Goal: Find specific page/section: Find specific page/section

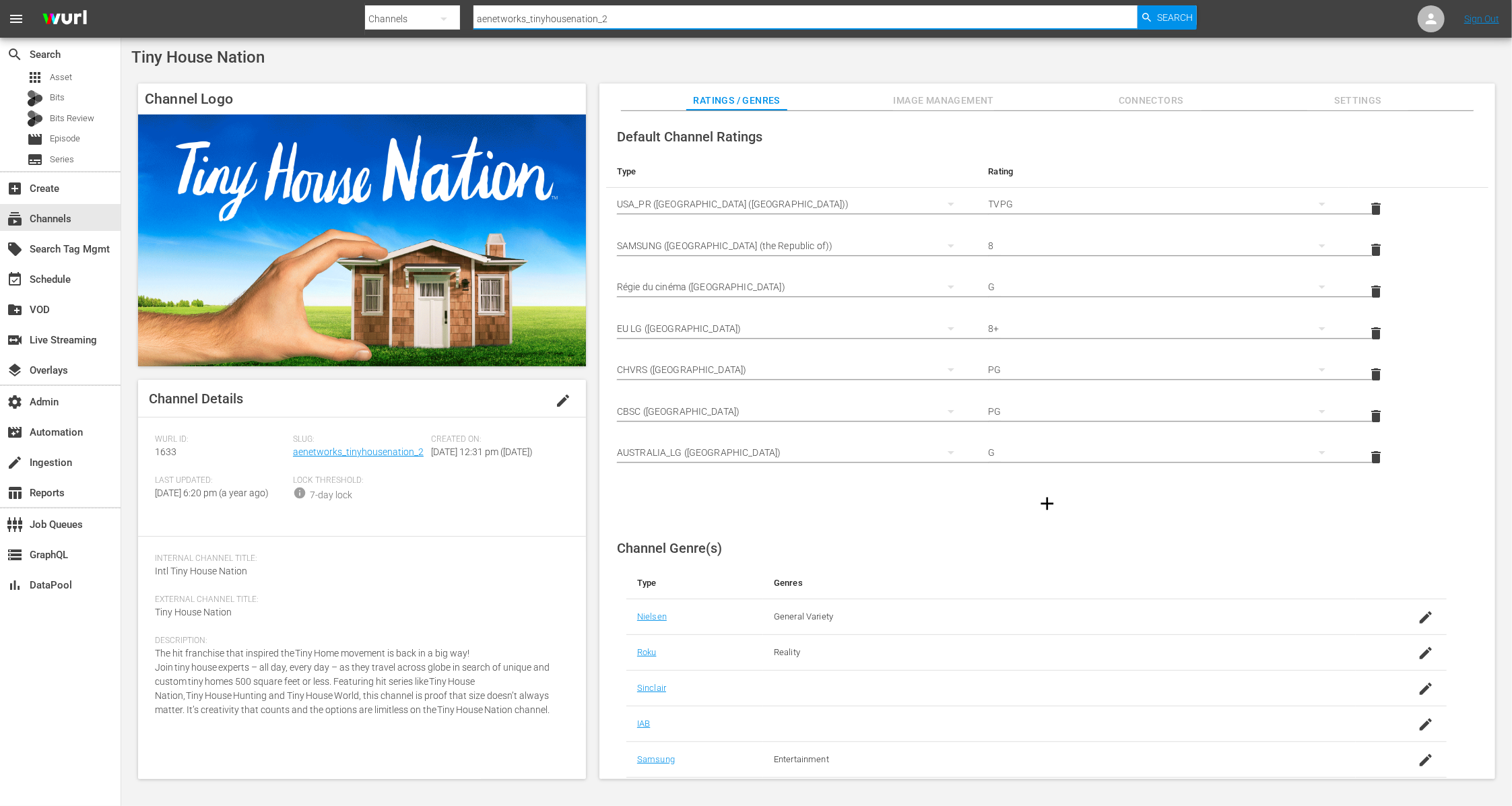
drag, startPoint x: 627, startPoint y: 18, endPoint x: 439, endPoint y: -1, distance: 189.0
click at [439, 0] on html "menu Search By Channels Search ID, Title, Description, Keywords, or Category ae…" at bounding box center [756, 403] width 1512 height 806
type input "candlelight"
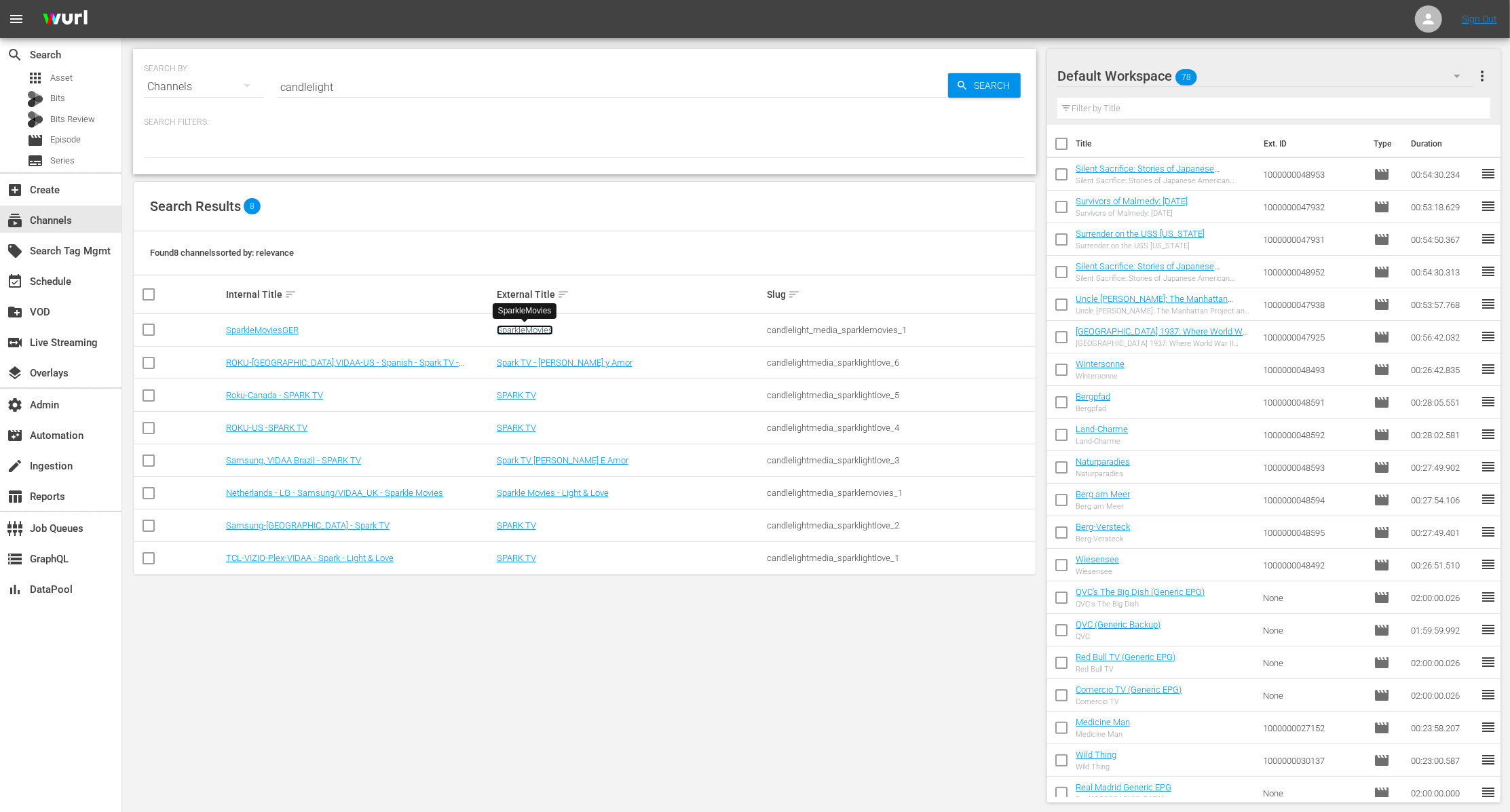
click at [536, 330] on link "SparkleMovies" at bounding box center [525, 330] width 56 height 10
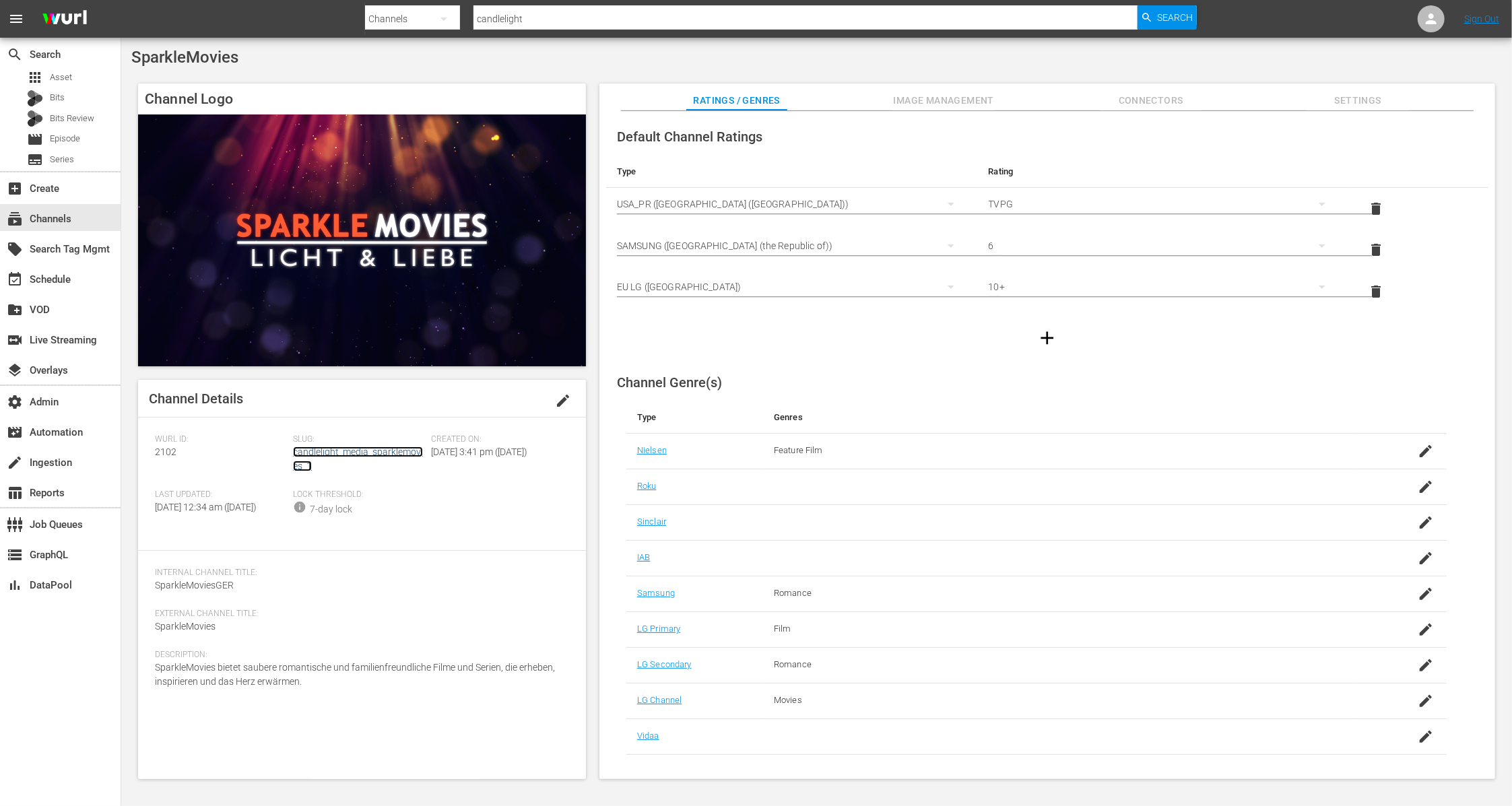
click at [394, 452] on link "candlelight_media_sparklemovies_1" at bounding box center [358, 458] width 130 height 25
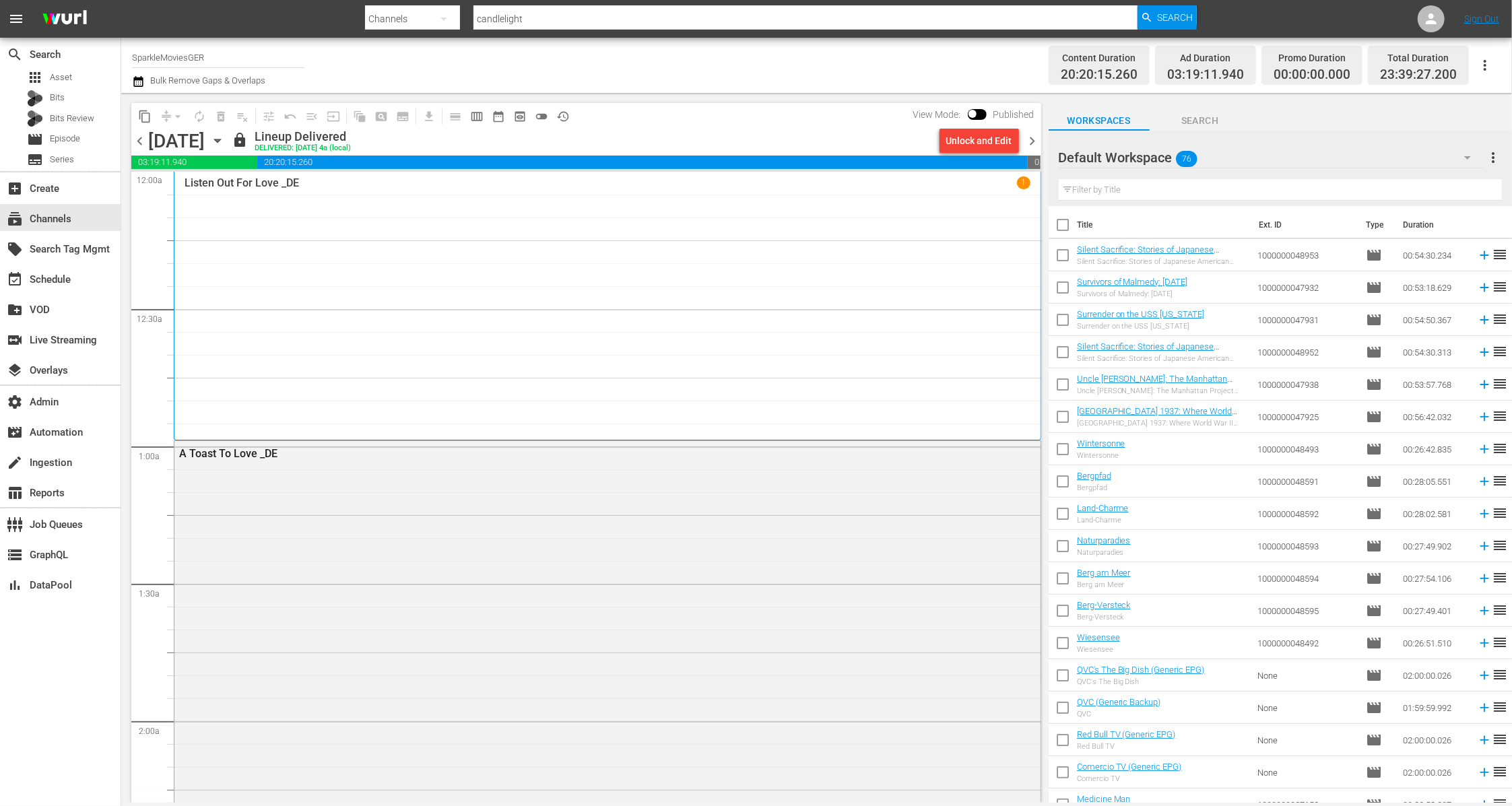
click at [220, 140] on icon "button" at bounding box center [217, 141] width 6 height 4
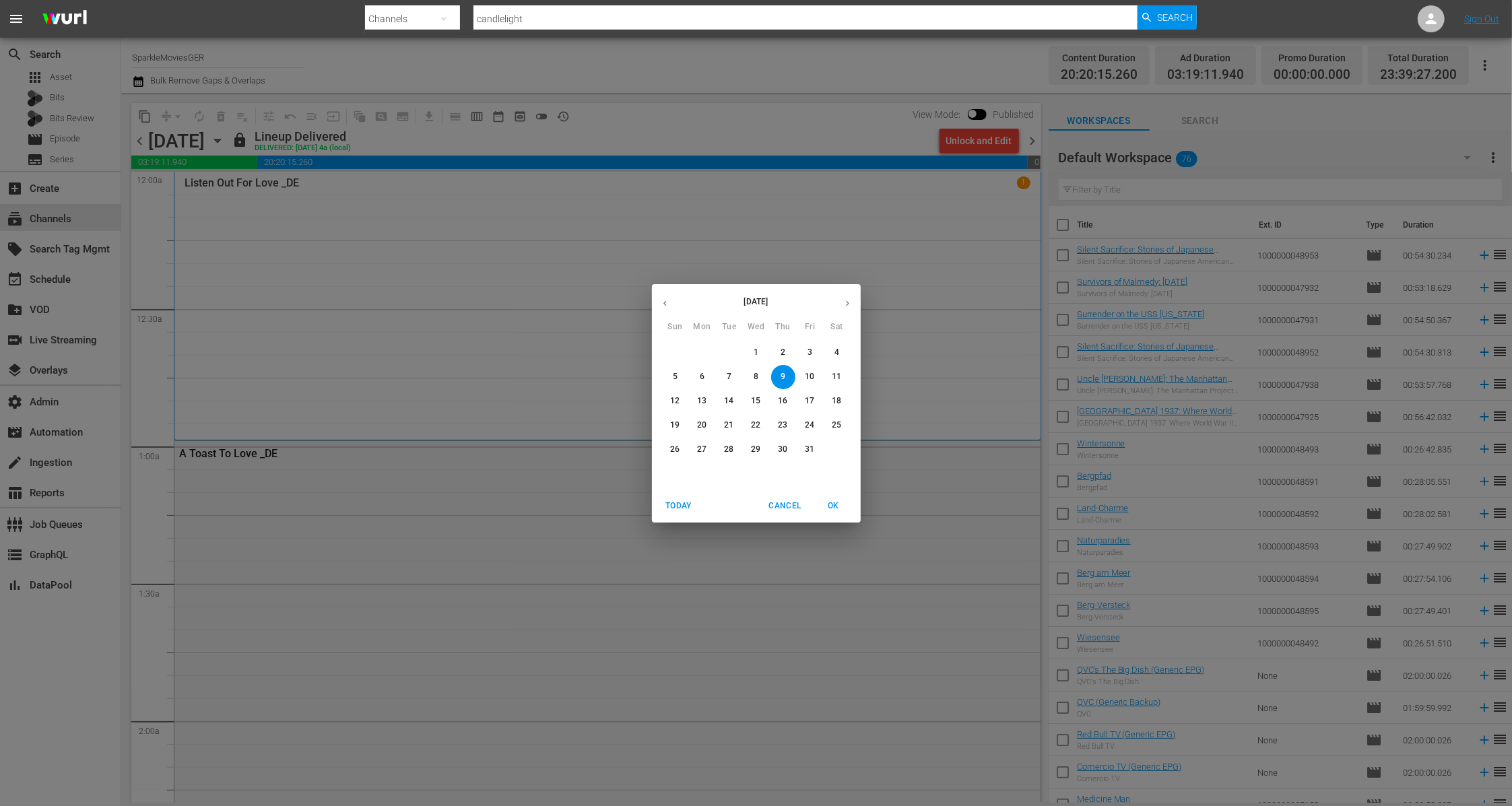
click at [660, 305] on icon "button" at bounding box center [665, 303] width 10 height 10
click at [701, 378] on p "7" at bounding box center [702, 376] width 5 height 11
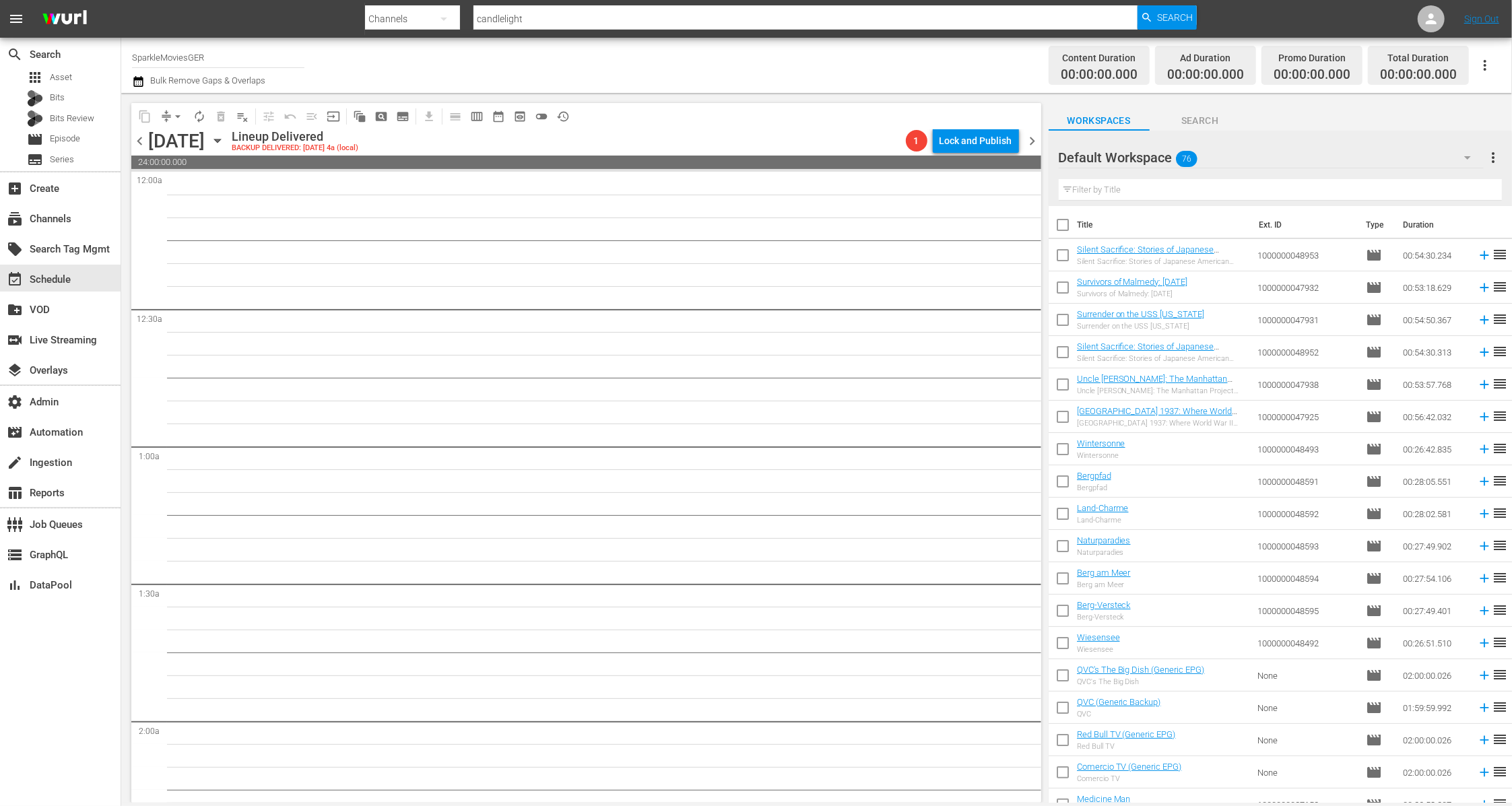
click at [220, 140] on icon "button" at bounding box center [217, 141] width 6 height 4
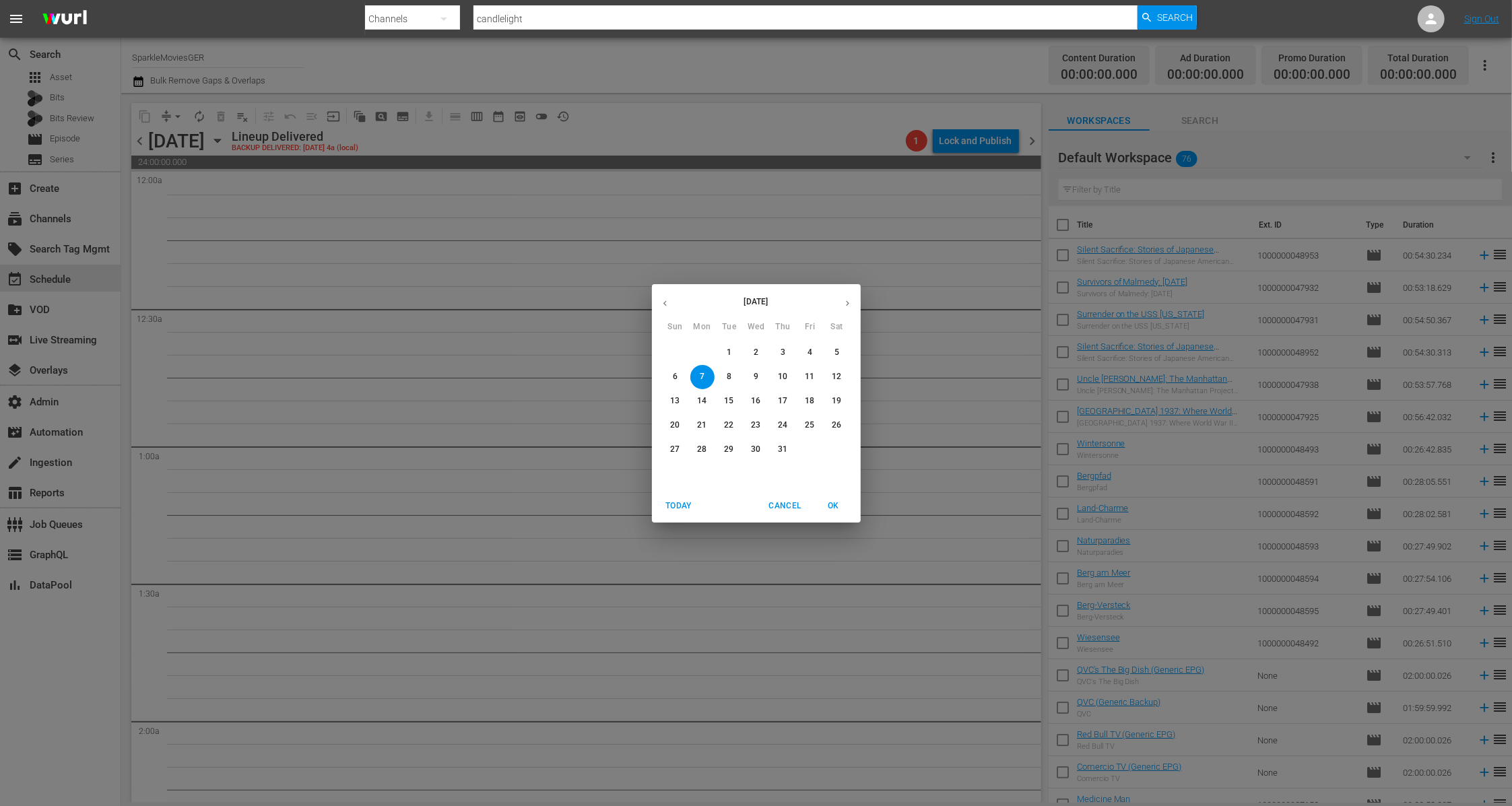
click at [607, 19] on input "candlelight" at bounding box center [806, 19] width 664 height 32
drag, startPoint x: 578, startPoint y: 23, endPoint x: 425, endPoint y: 8, distance: 153.7
click at [425, 8] on div "Search By Channels Search ID, Title, Description, Keywords, or Category candlel…" at bounding box center [781, 19] width 832 height 32
click at [570, 21] on input "candlelight" at bounding box center [806, 19] width 664 height 32
drag, startPoint x: 565, startPoint y: 21, endPoint x: 432, endPoint y: 20, distance: 133.0
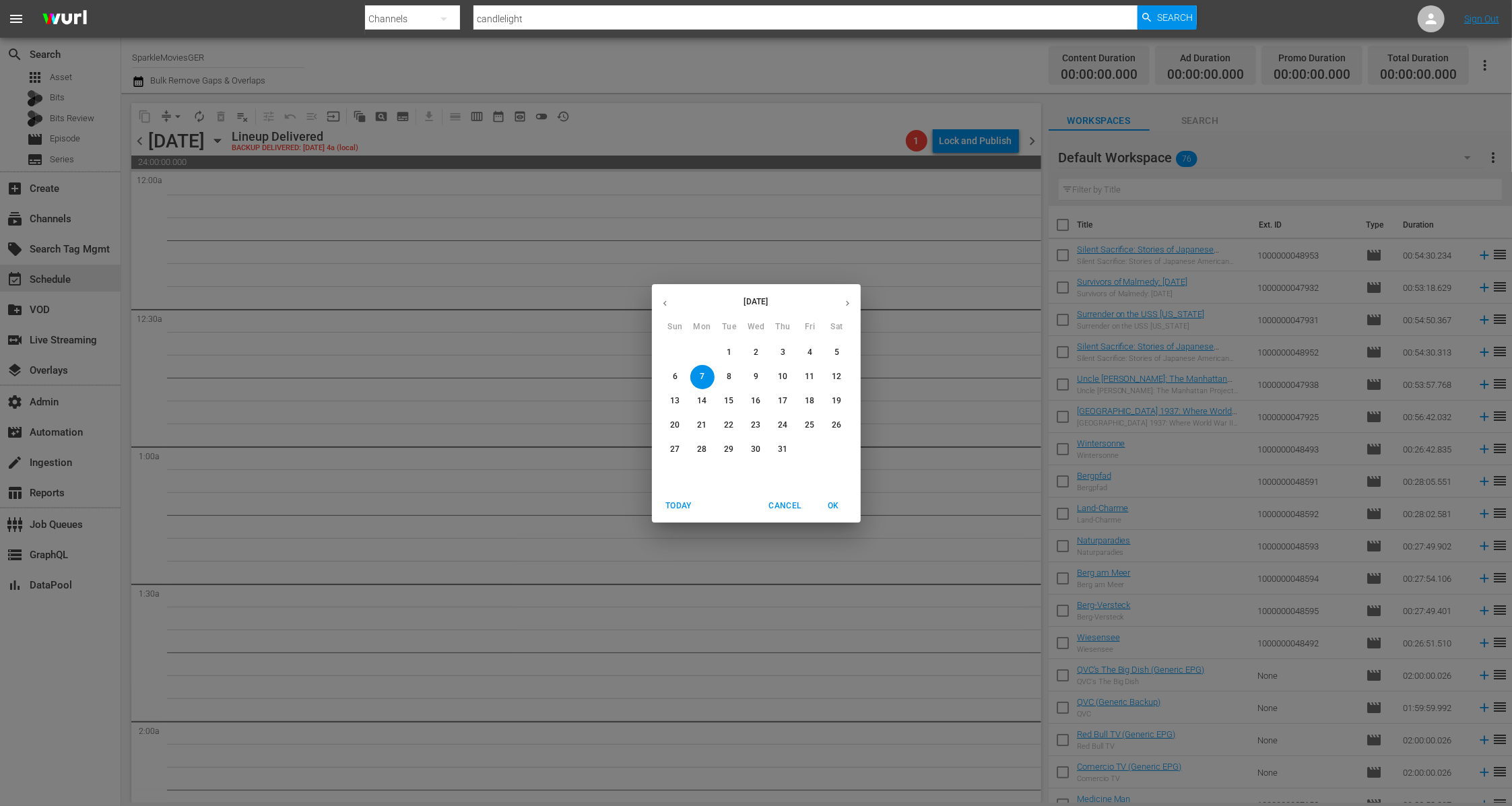
click at [432, 20] on div "Search By Channels Search ID, Title, Description, Keywords, or Category candlel…" at bounding box center [781, 19] width 832 height 32
click at [506, 24] on input "candlelight" at bounding box center [806, 19] width 664 height 32
drag, startPoint x: 533, startPoint y: 24, endPoint x: 461, endPoint y: 17, distance: 72.3
click at [461, 17] on div "Search By Channels Search ID, Title, Description, Keywords, or Category candlel…" at bounding box center [781, 19] width 832 height 32
click at [774, 504] on span "Cancel" at bounding box center [785, 505] width 32 height 14
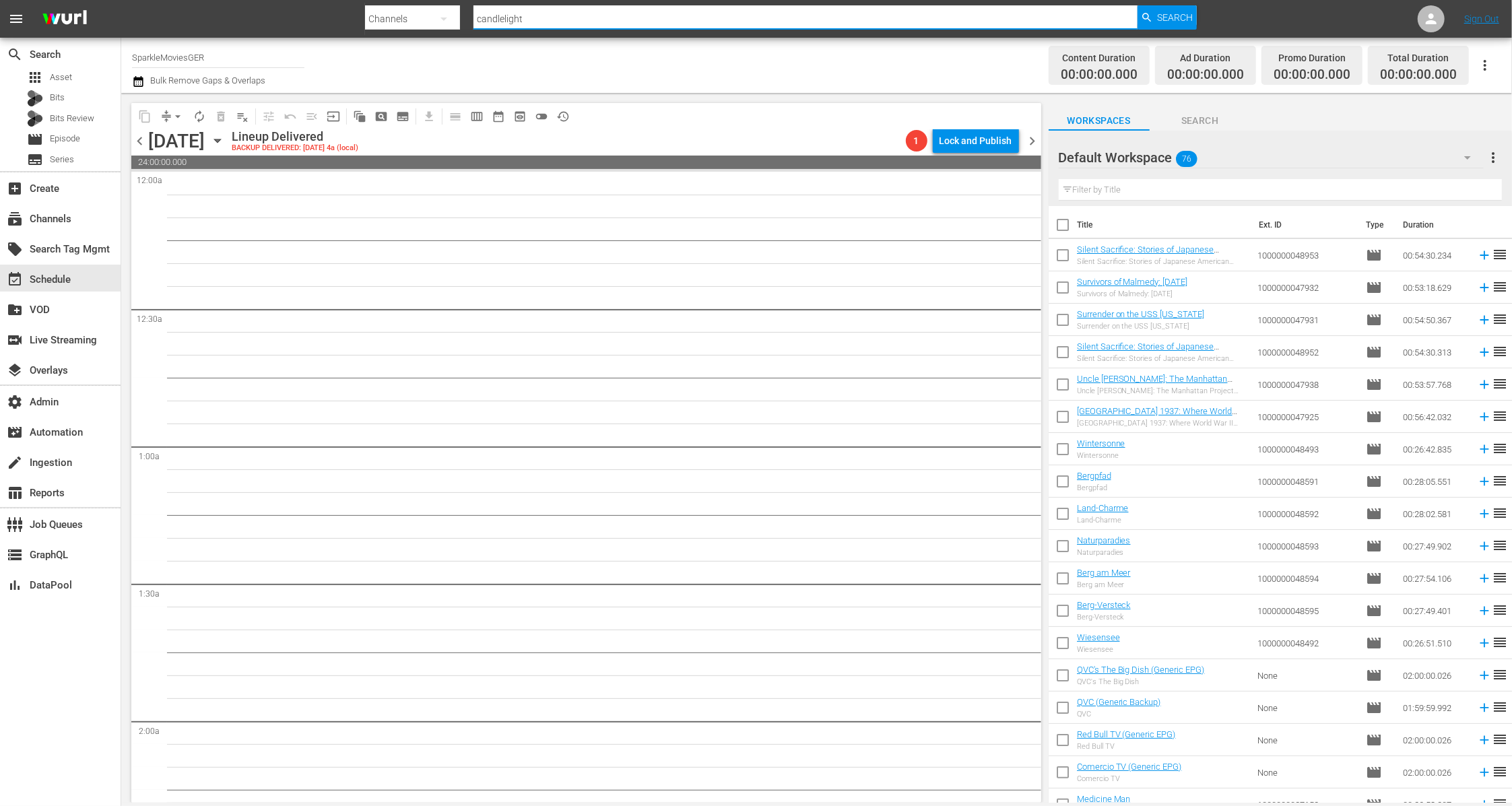
drag, startPoint x: 542, startPoint y: 19, endPoint x: 441, endPoint y: 20, distance: 101.0
click at [443, 20] on div "Search By Channels Search ID, Title, Description, Keywords, or Category candlel…" at bounding box center [781, 19] width 832 height 32
type input "tricoasat"
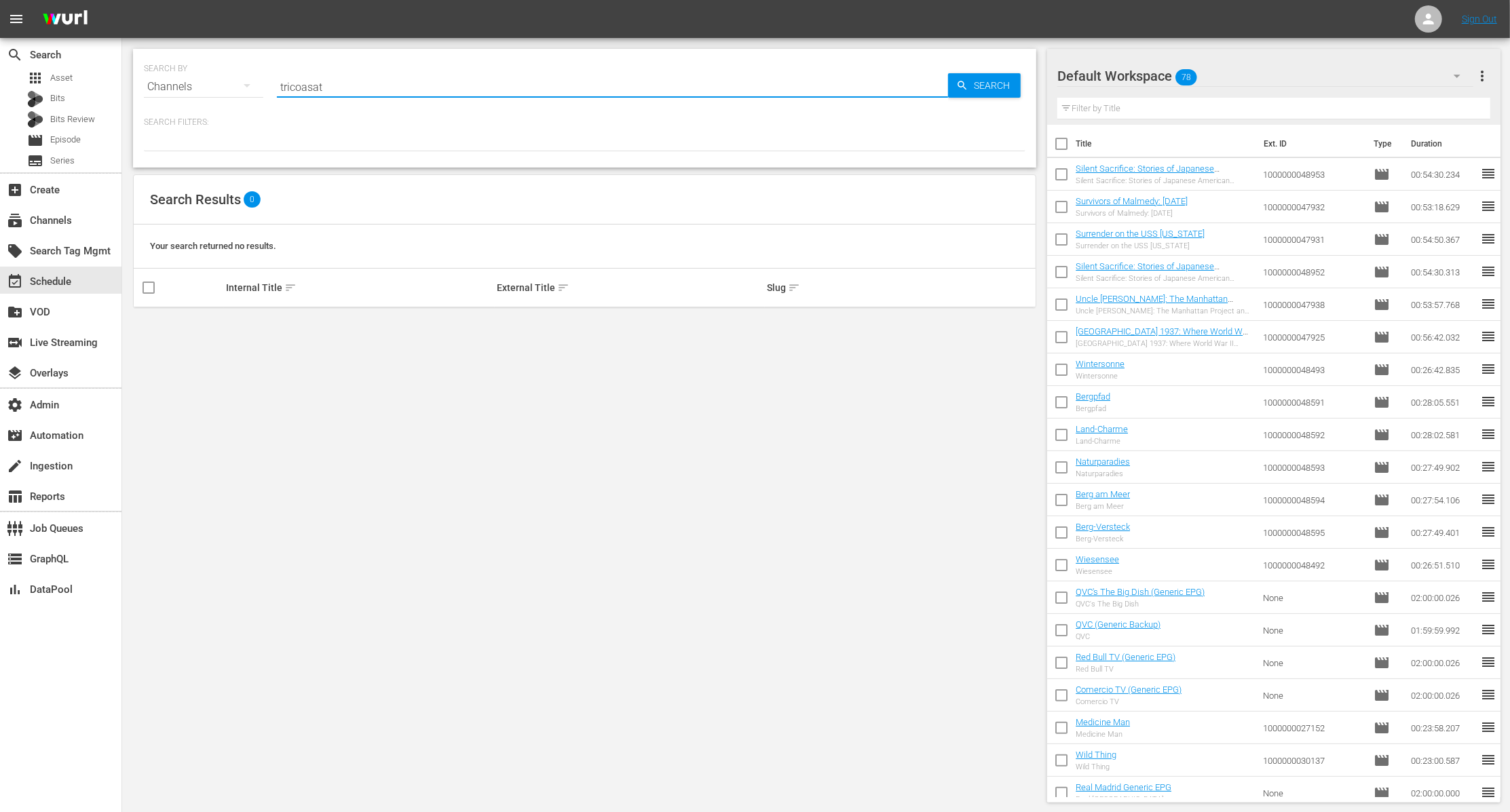
click at [386, 73] on input "tricoasat" at bounding box center [612, 86] width 671 height 32
click at [376, 81] on input "tricoasat" at bounding box center [612, 86] width 671 height 32
type input "tricoast"
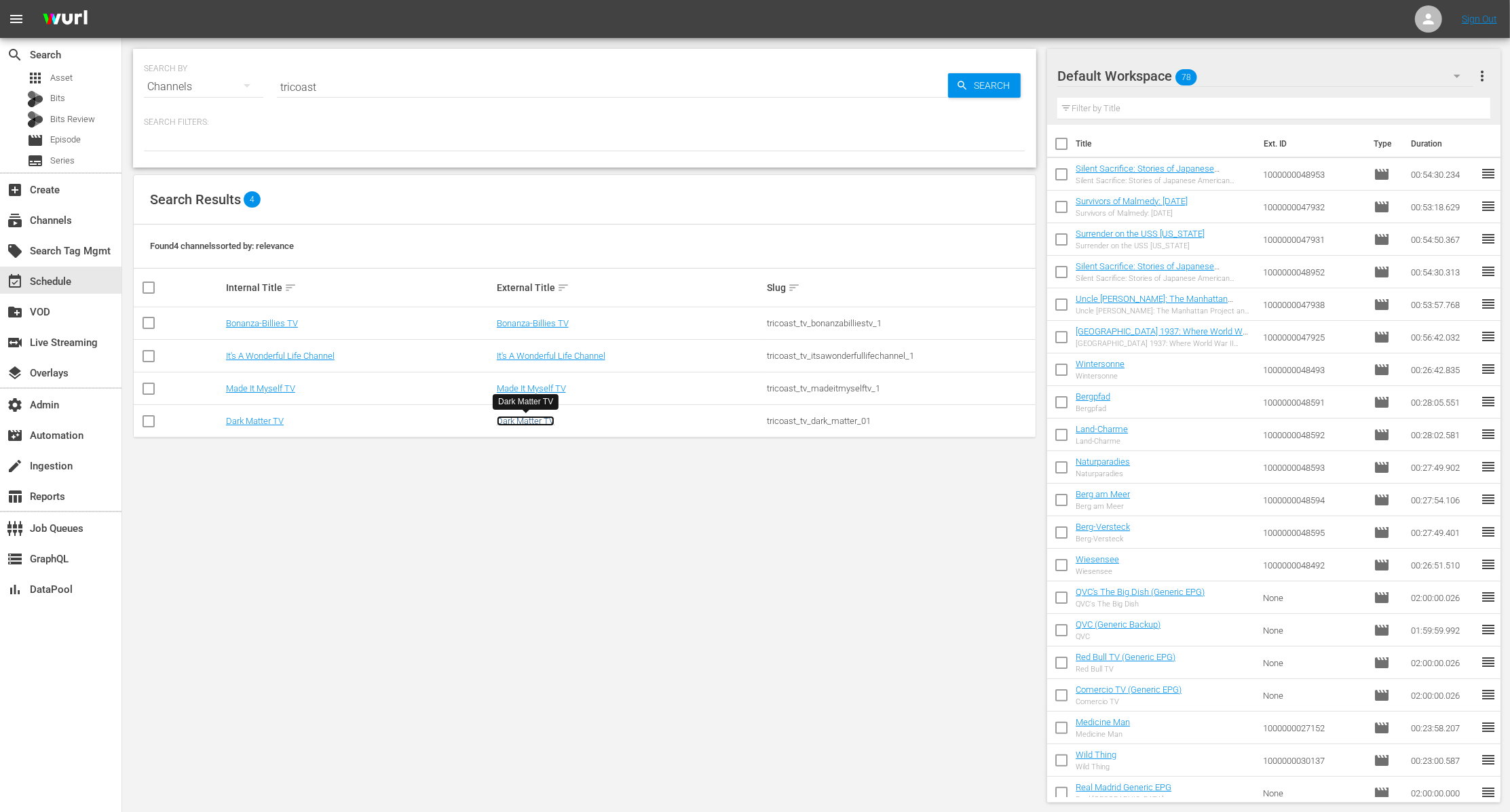
click at [537, 422] on link "Dark Matter TV" at bounding box center [526, 421] width 58 height 10
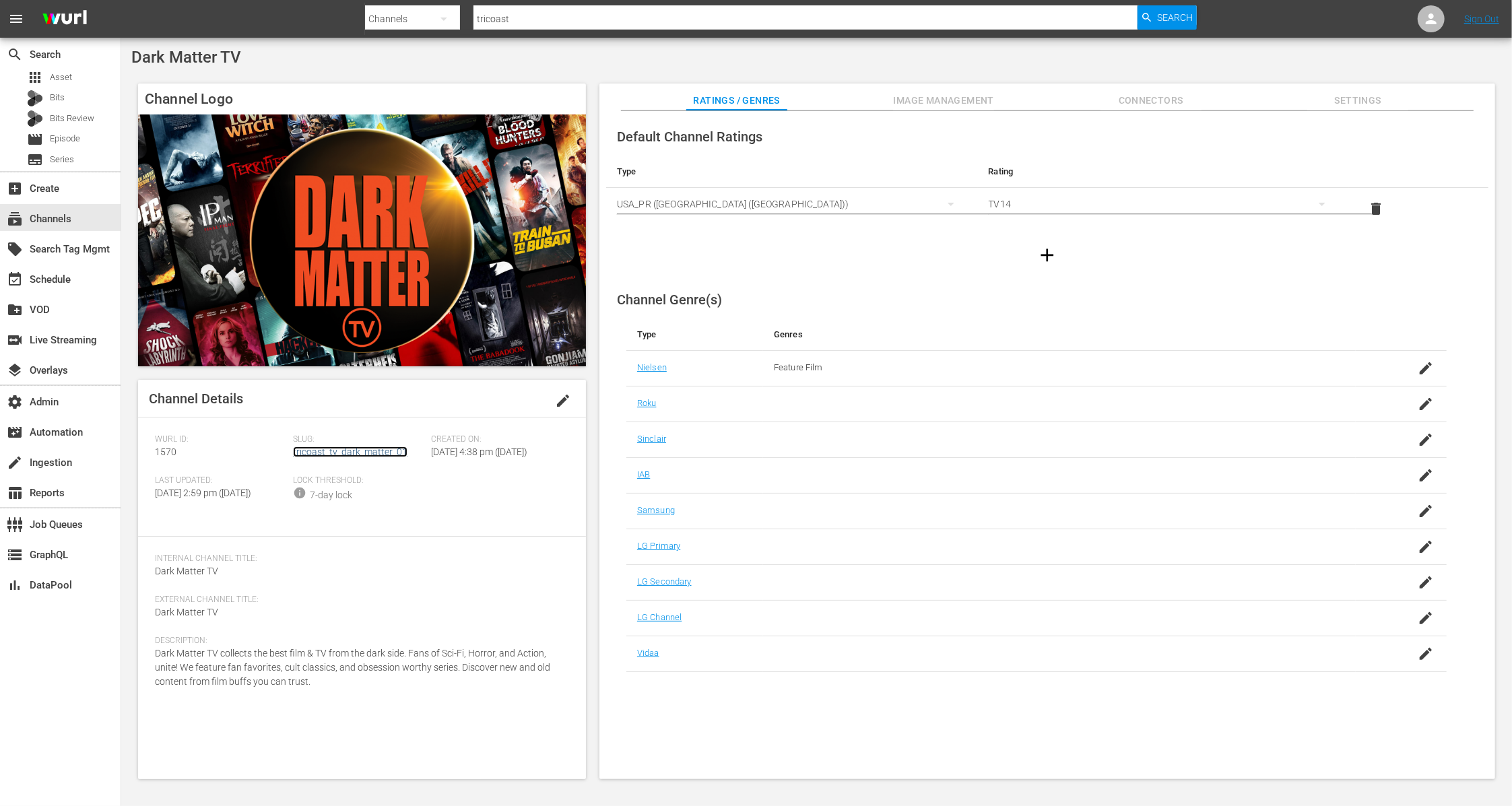
click at [383, 451] on link "tricoast_tv_dark_matter_01" at bounding box center [350, 451] width 114 height 10
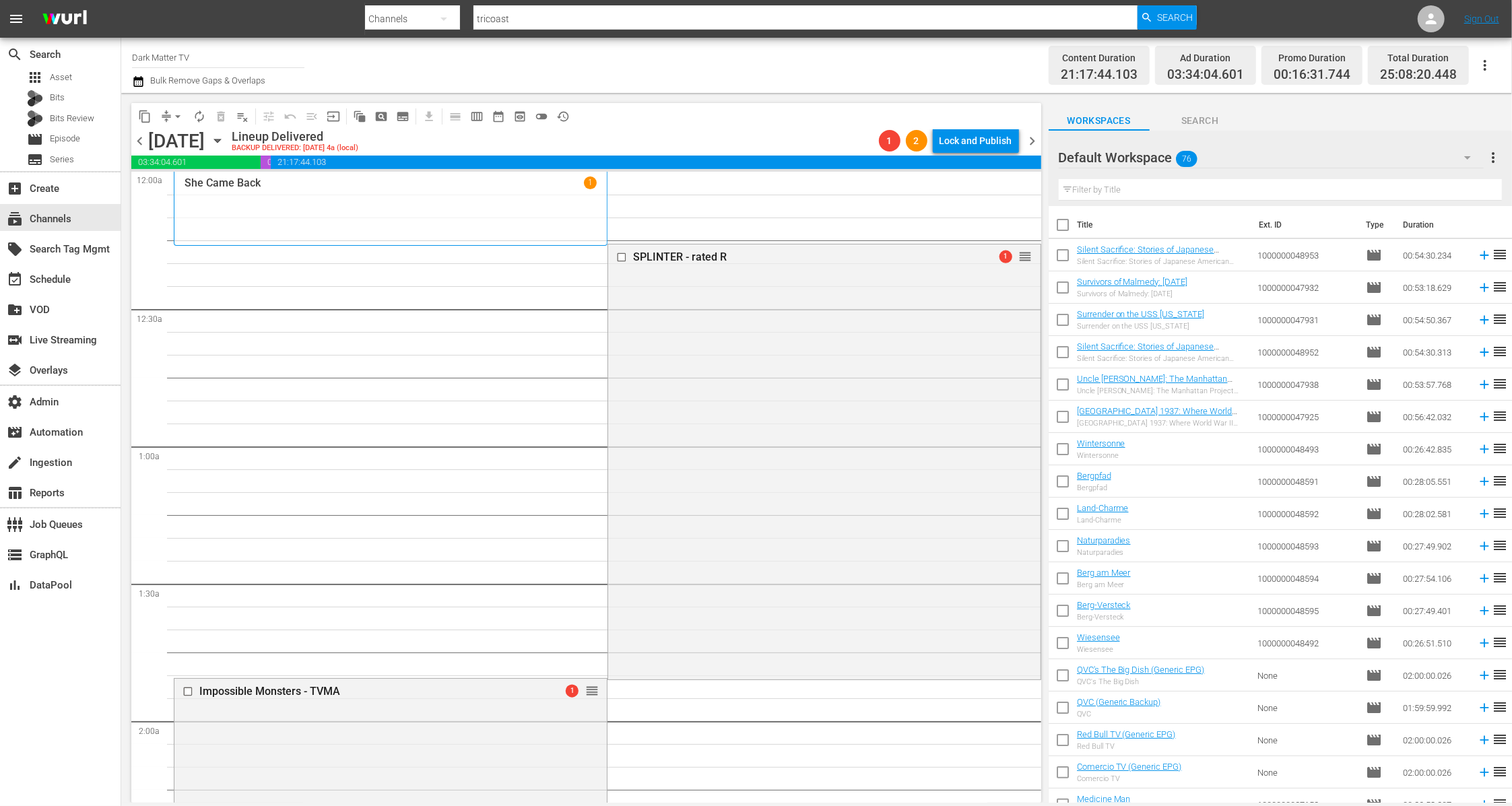
click at [220, 141] on icon "button" at bounding box center [217, 141] width 6 height 4
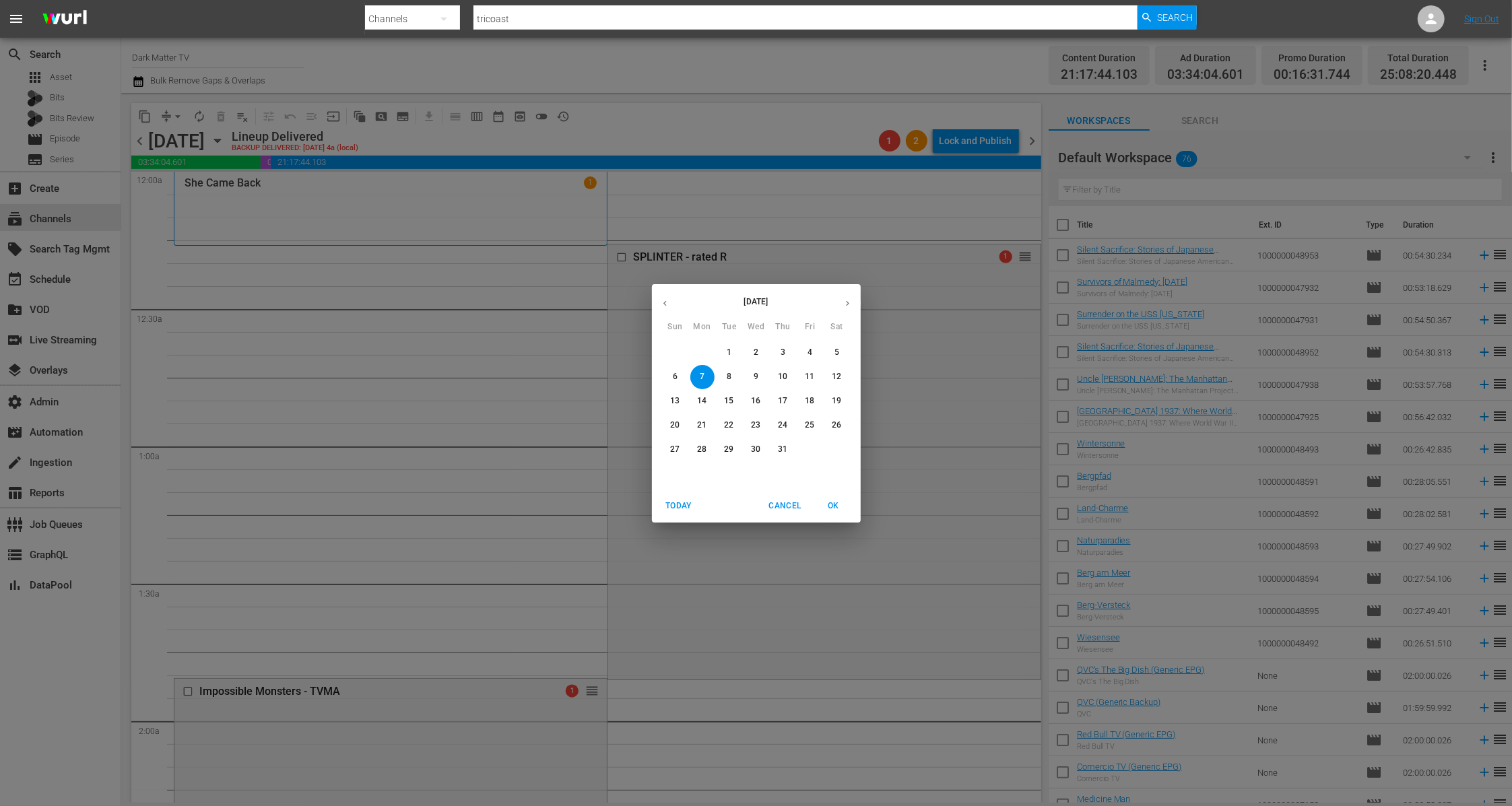
click at [728, 405] on p "15" at bounding box center [728, 401] width 9 height 11
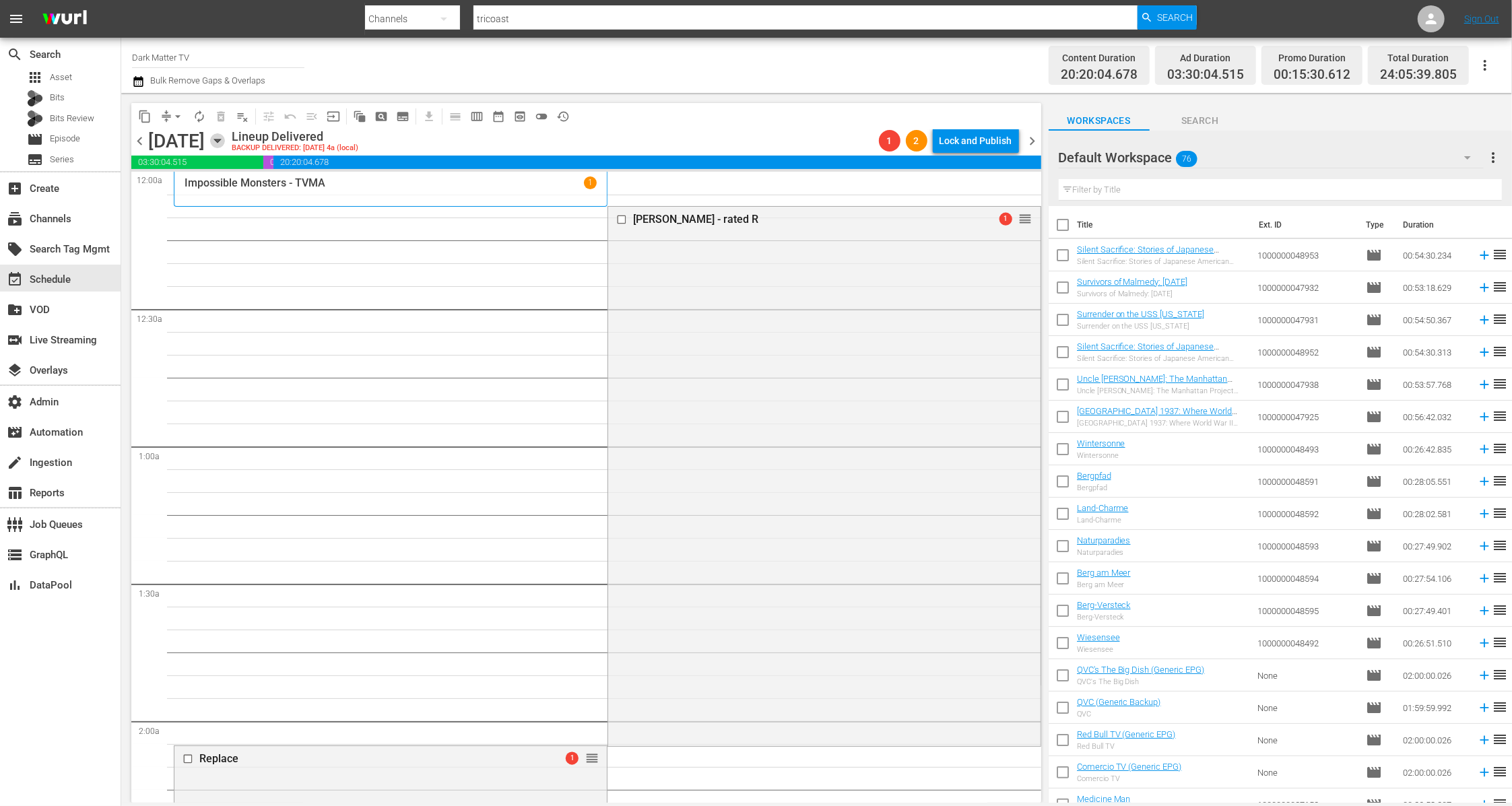
click at [224, 142] on icon "button" at bounding box center [218, 140] width 15 height 15
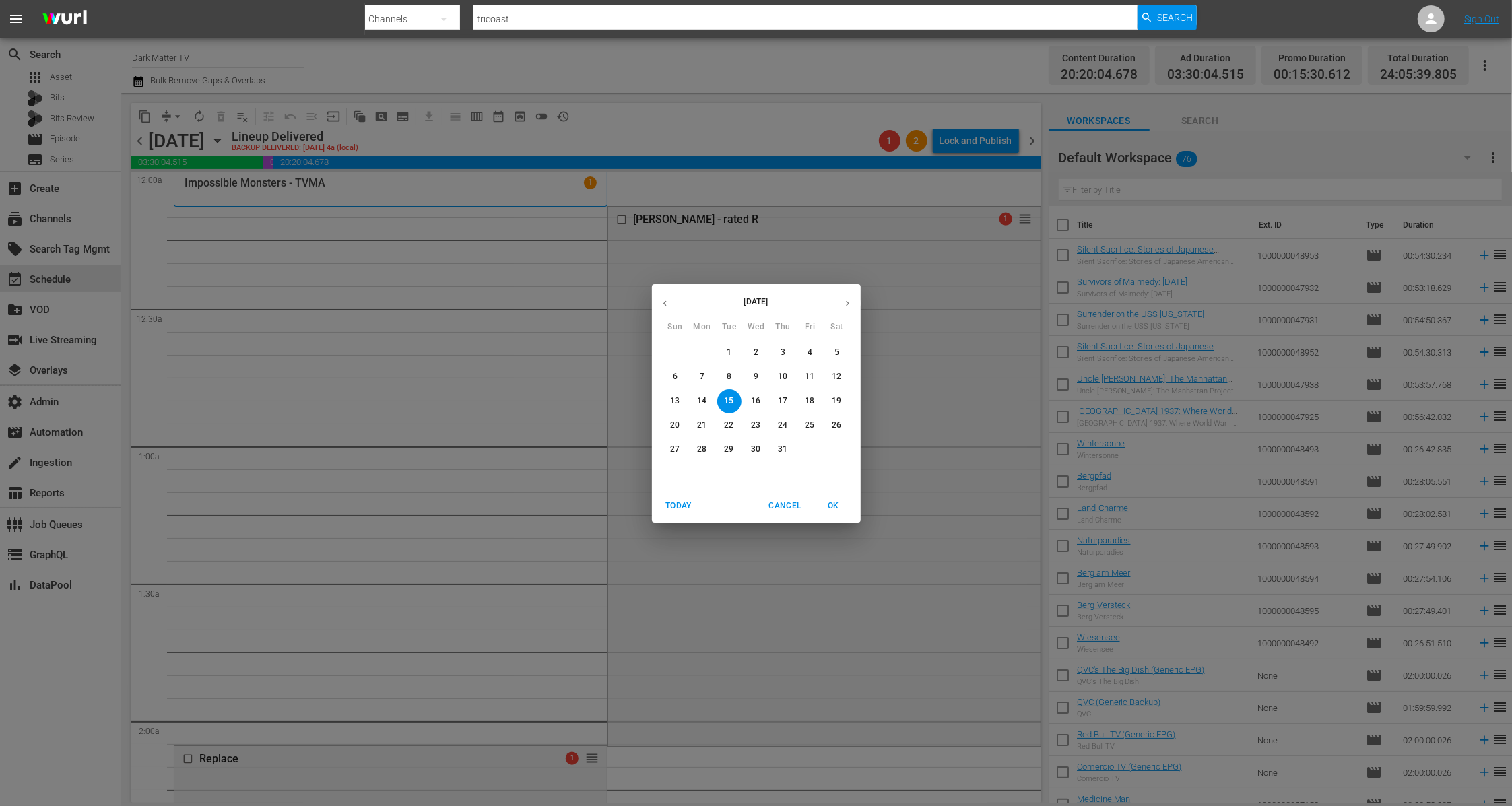
click at [665, 304] on icon "button" at bounding box center [665, 303] width 4 height 6
click at [670, 377] on span "8" at bounding box center [675, 376] width 25 height 11
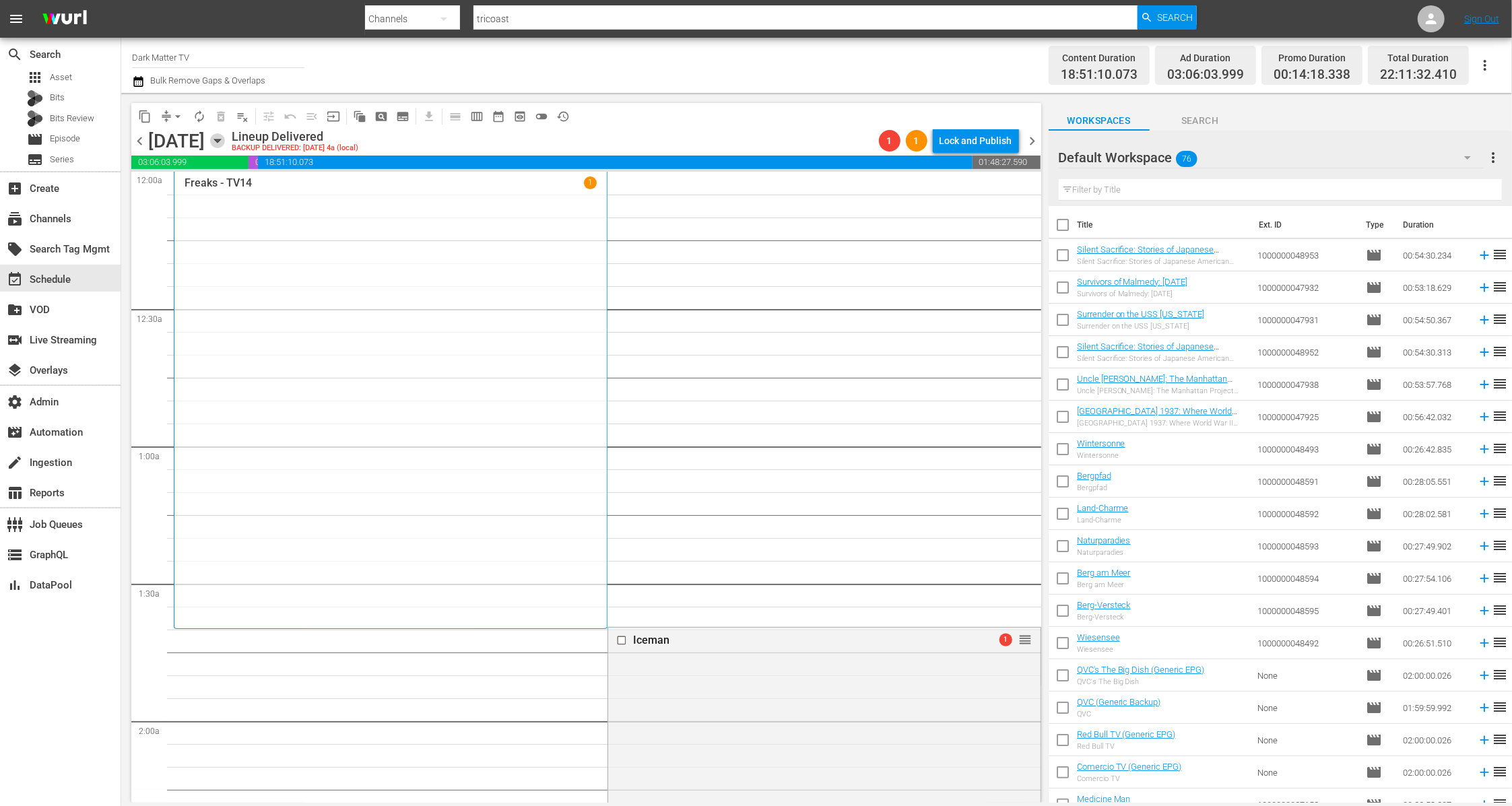
click at [224, 141] on icon "button" at bounding box center [218, 140] width 15 height 15
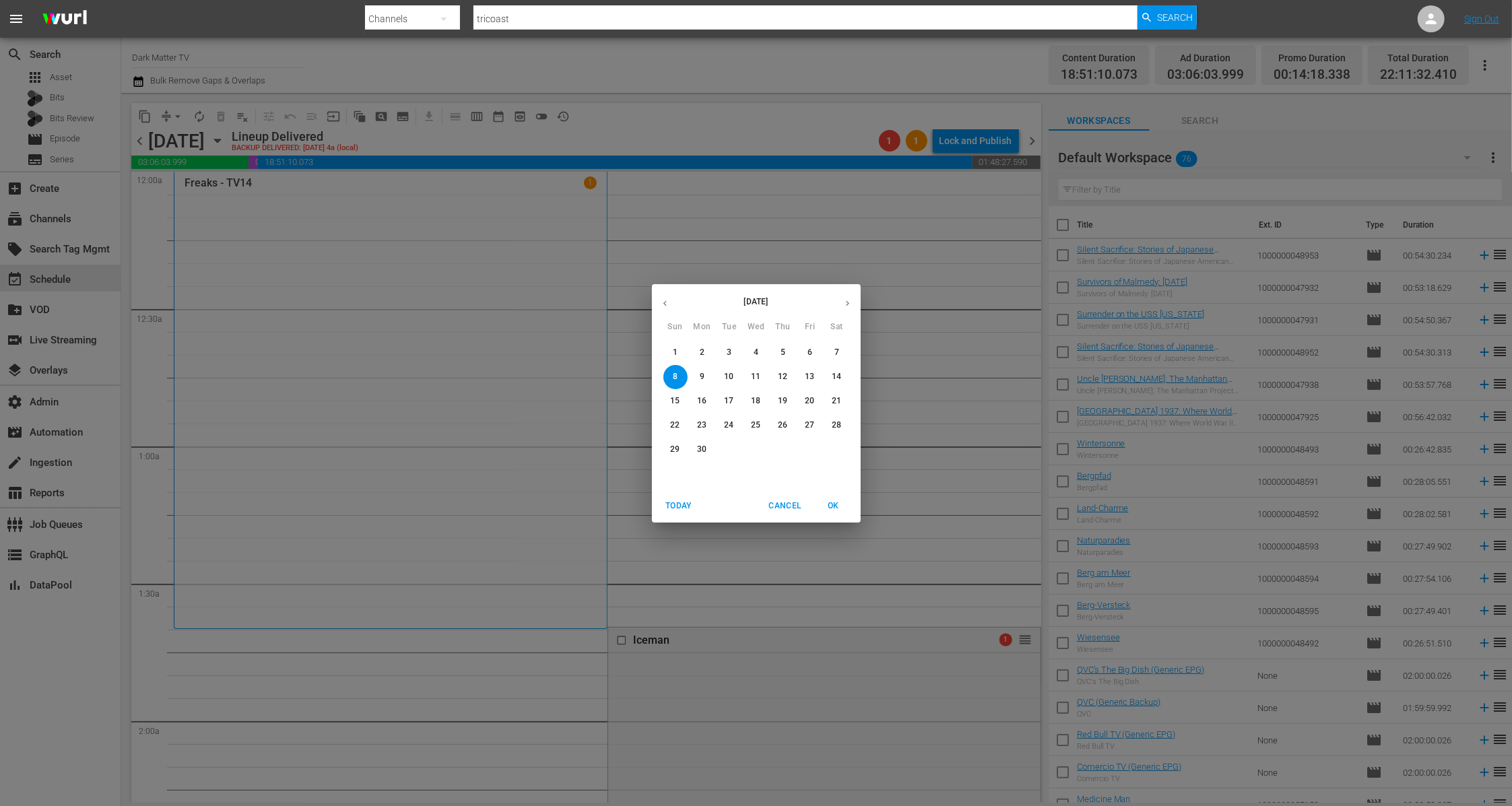
click at [663, 300] on icon "button" at bounding box center [665, 303] width 10 height 10
click at [674, 406] on p "11" at bounding box center [674, 401] width 9 height 11
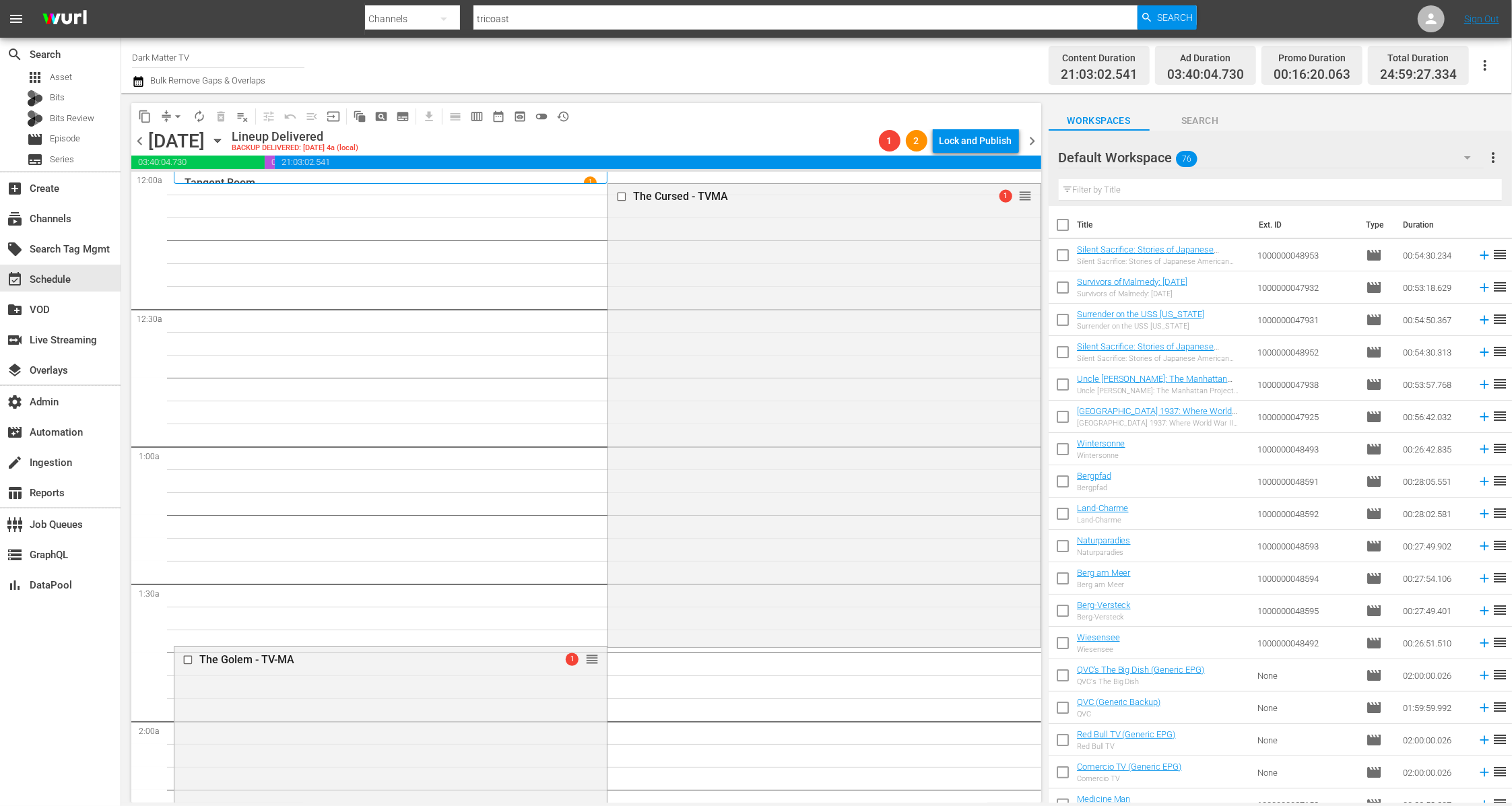
click at [220, 140] on icon "button" at bounding box center [217, 141] width 6 height 4
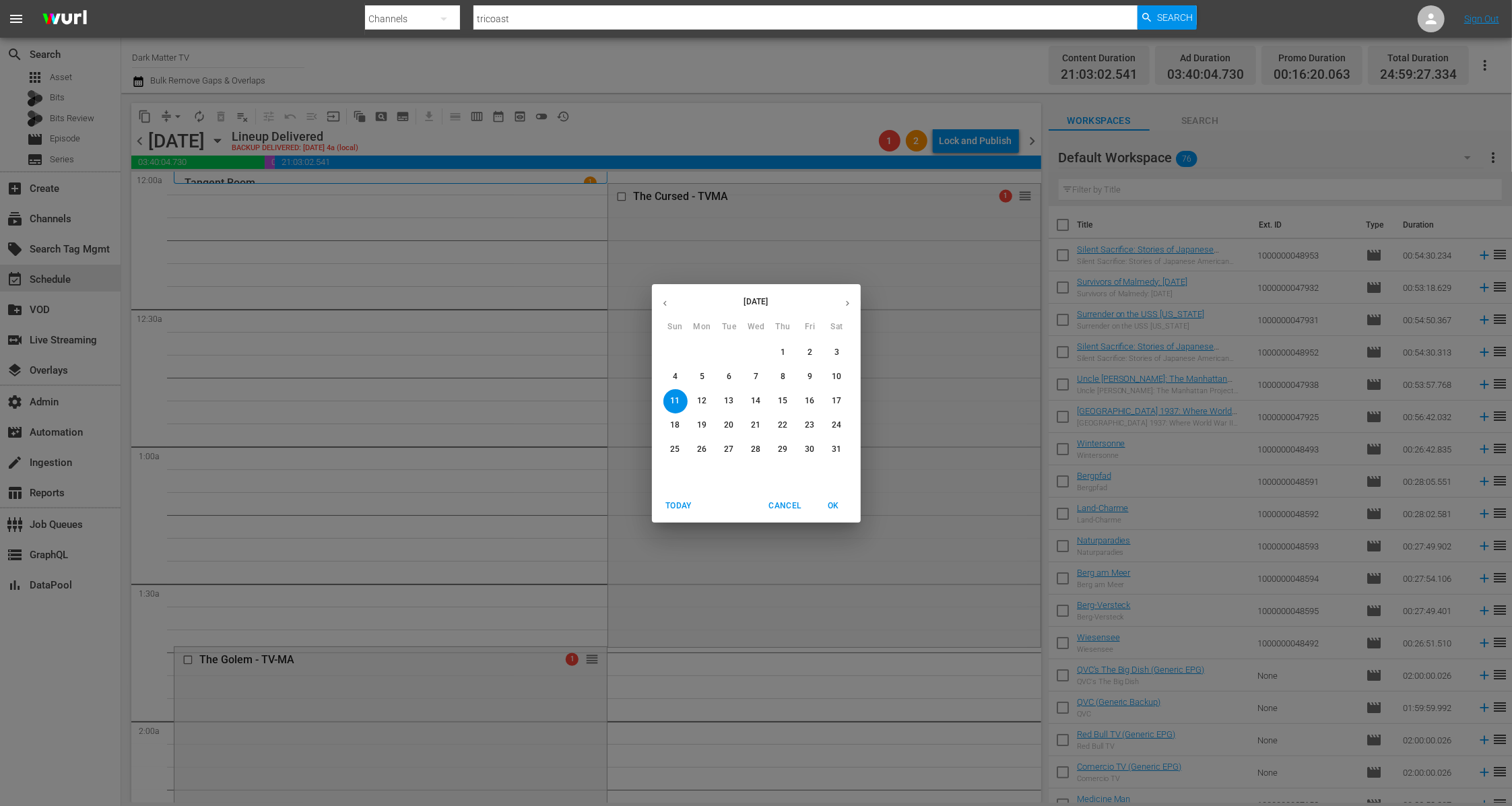
click at [671, 501] on span "Today" at bounding box center [679, 505] width 32 height 14
click at [680, 502] on span "Today" at bounding box center [679, 505] width 32 height 14
click at [624, 70] on div "[DATE] Sun Mon Tue Wed Thu Fri Sat 28 29 30 1 2 3 4 5 6 7 8 9 10 11 12 13 14 15…" at bounding box center [756, 403] width 1512 height 806
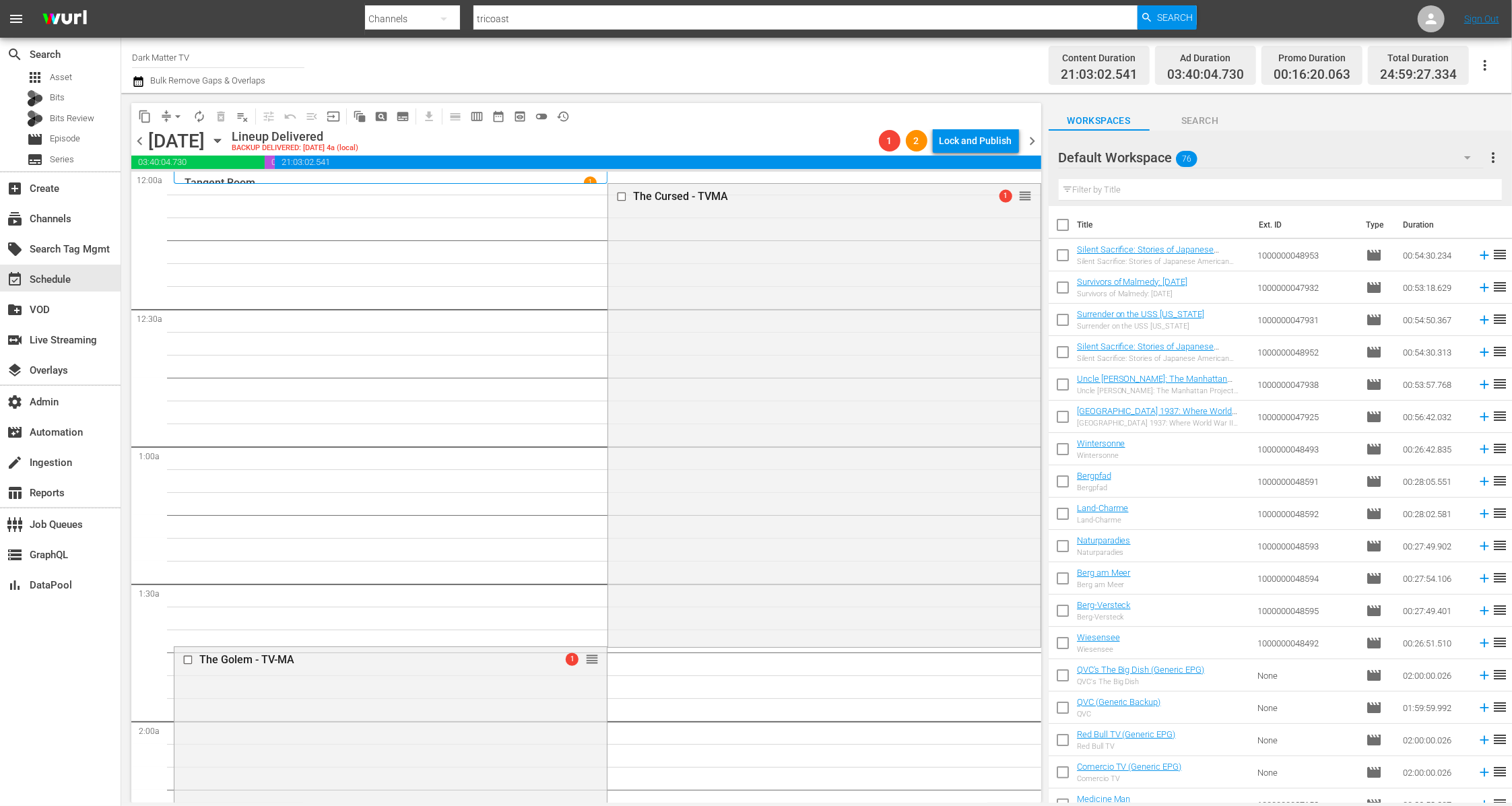
click at [220, 140] on icon "button" at bounding box center [217, 141] width 6 height 4
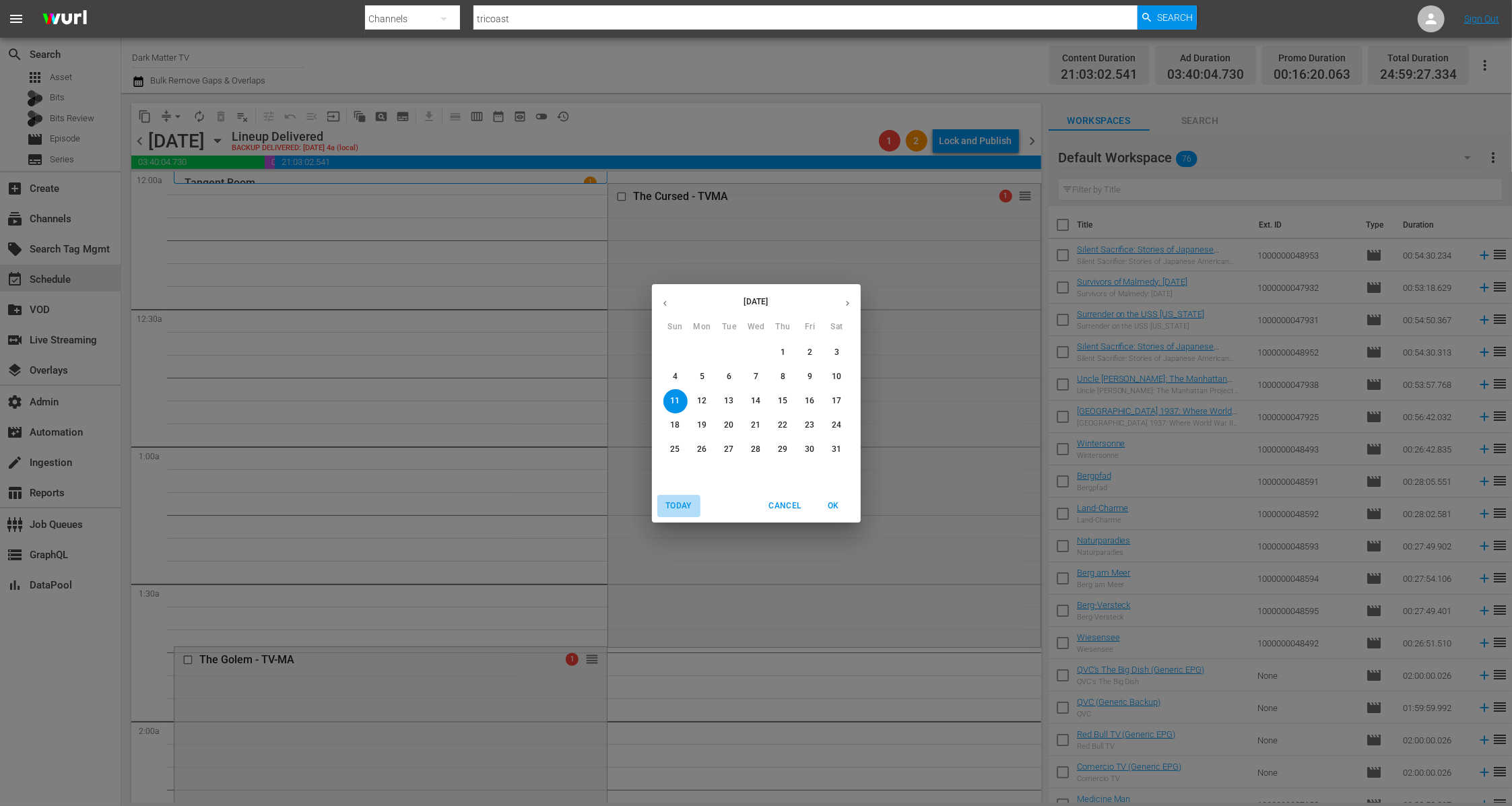
click at [687, 502] on span "Today" at bounding box center [679, 505] width 32 height 14
click at [677, 502] on span "Today" at bounding box center [679, 505] width 32 height 14
click at [341, 58] on div "[DATE] Sun Mon Tue Wed Thu Fri Sat 28 29 30 1 2 3 4 5 6 7 8 9 10 11 12 13 14 15…" at bounding box center [756, 403] width 1512 height 806
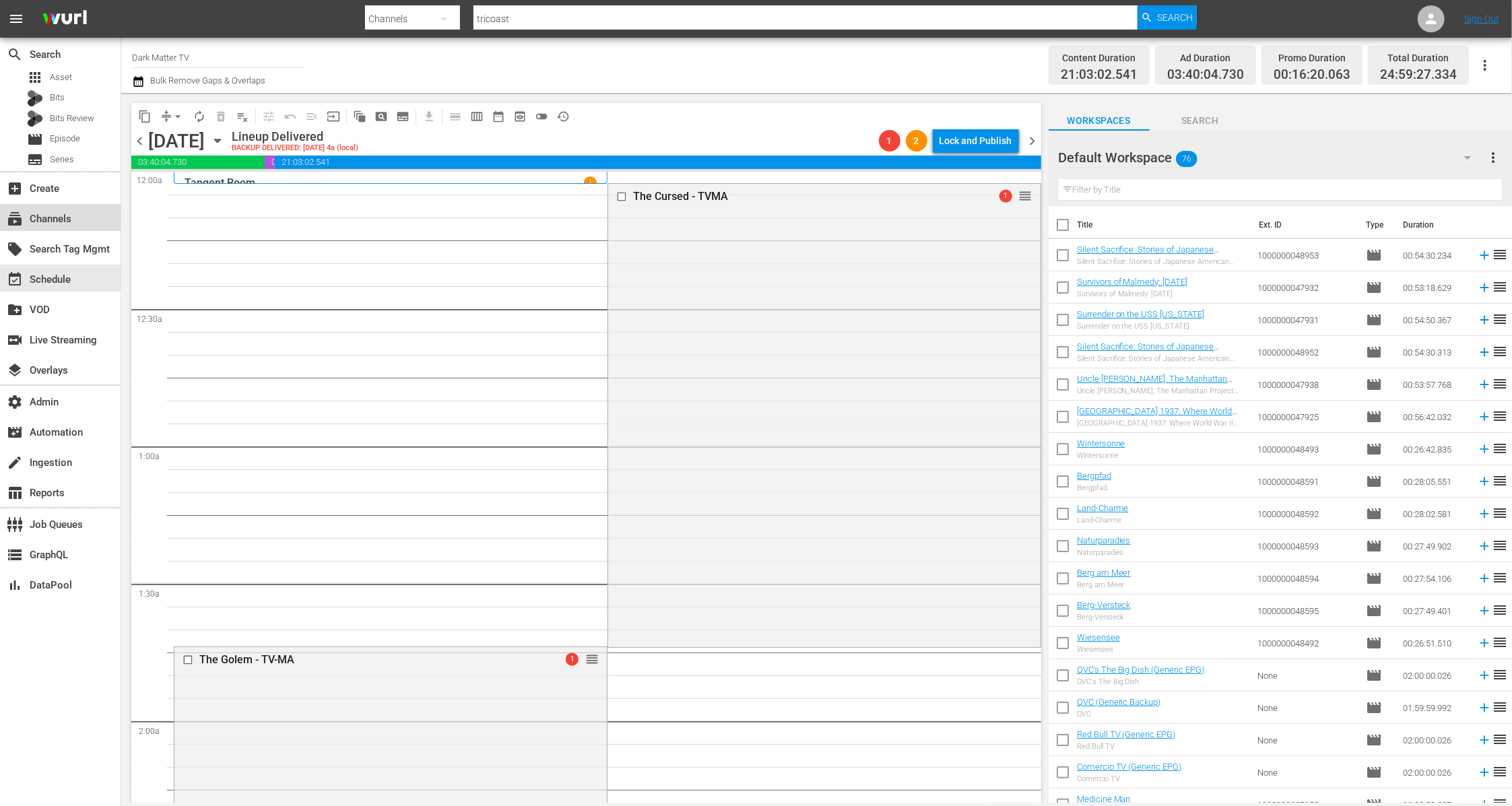
click at [62, 218] on div "subscriptions Channels" at bounding box center [38, 216] width 75 height 12
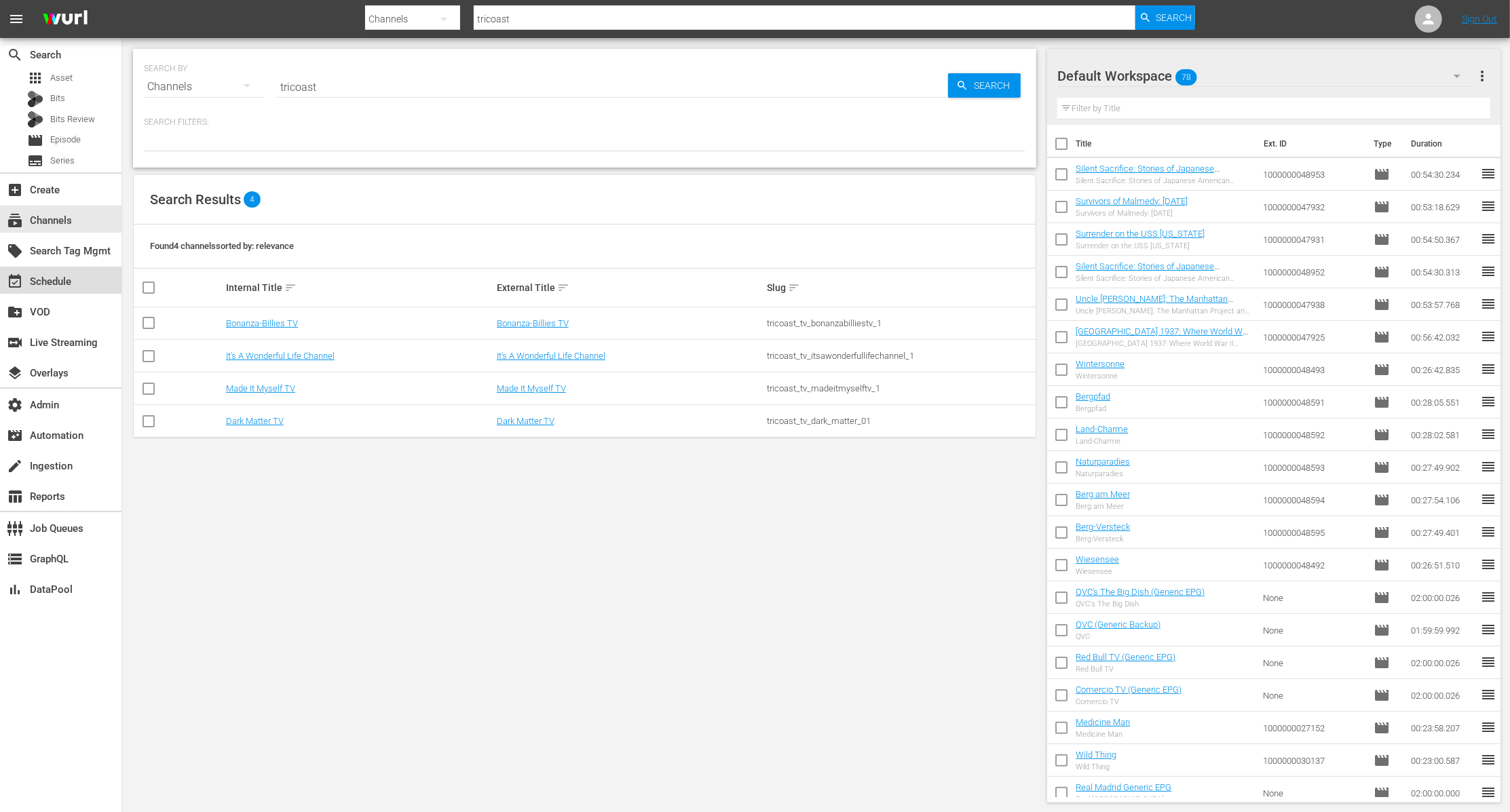
click at [64, 276] on div "event_available Schedule" at bounding box center [38, 279] width 76 height 12
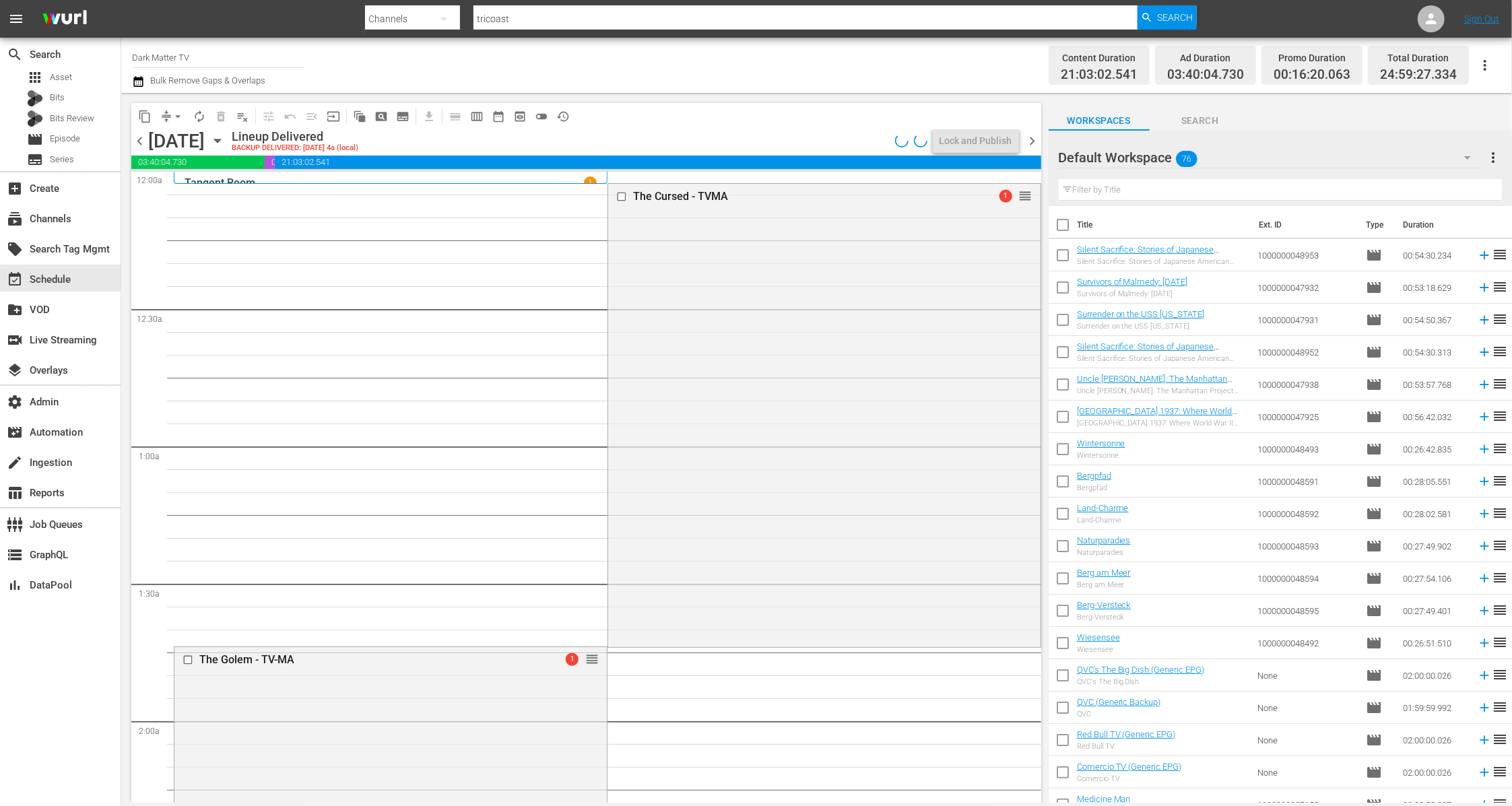
click at [224, 140] on icon "button" at bounding box center [218, 140] width 15 height 15
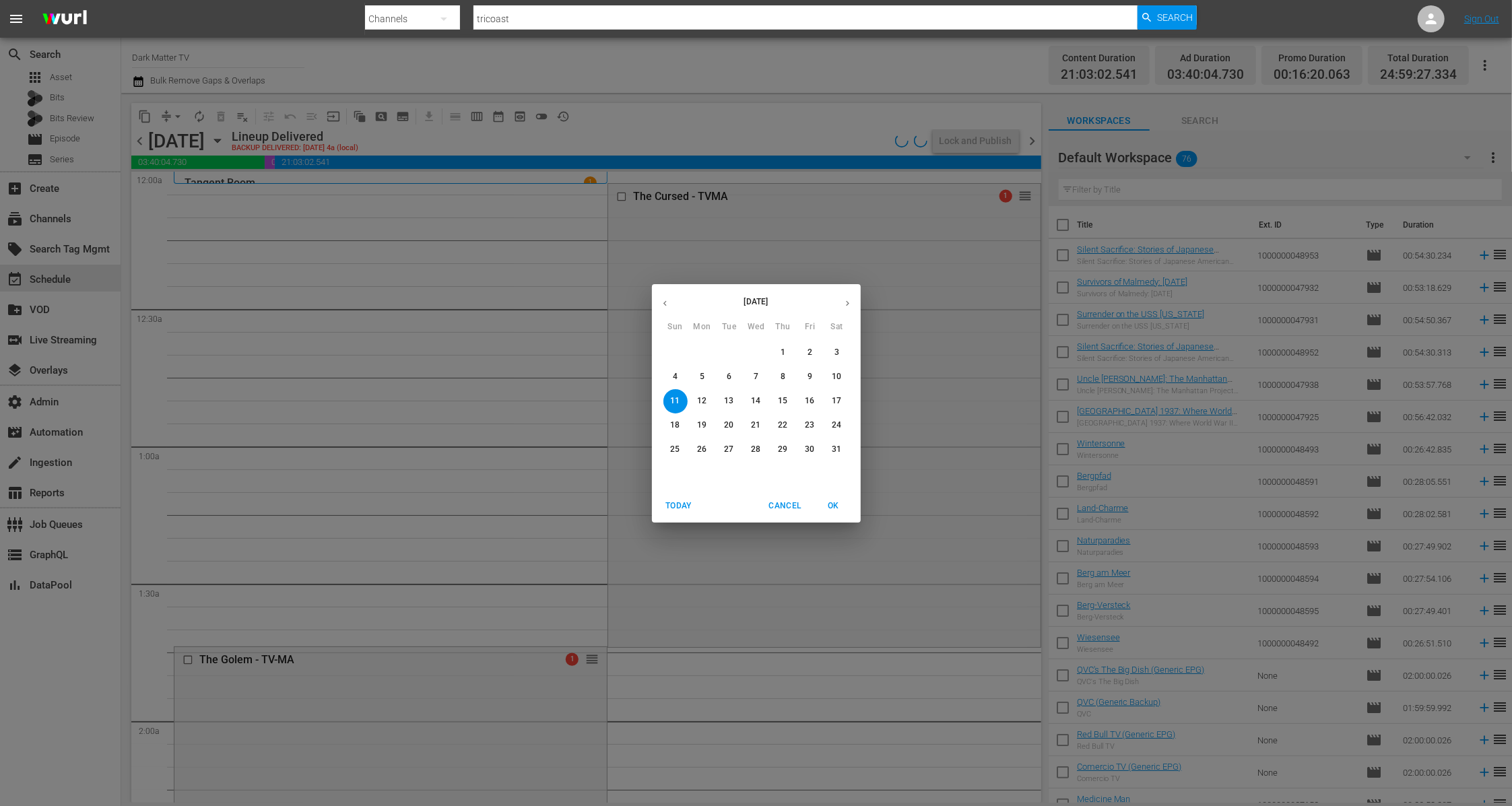
click at [845, 304] on icon "button" at bounding box center [847, 303] width 10 height 10
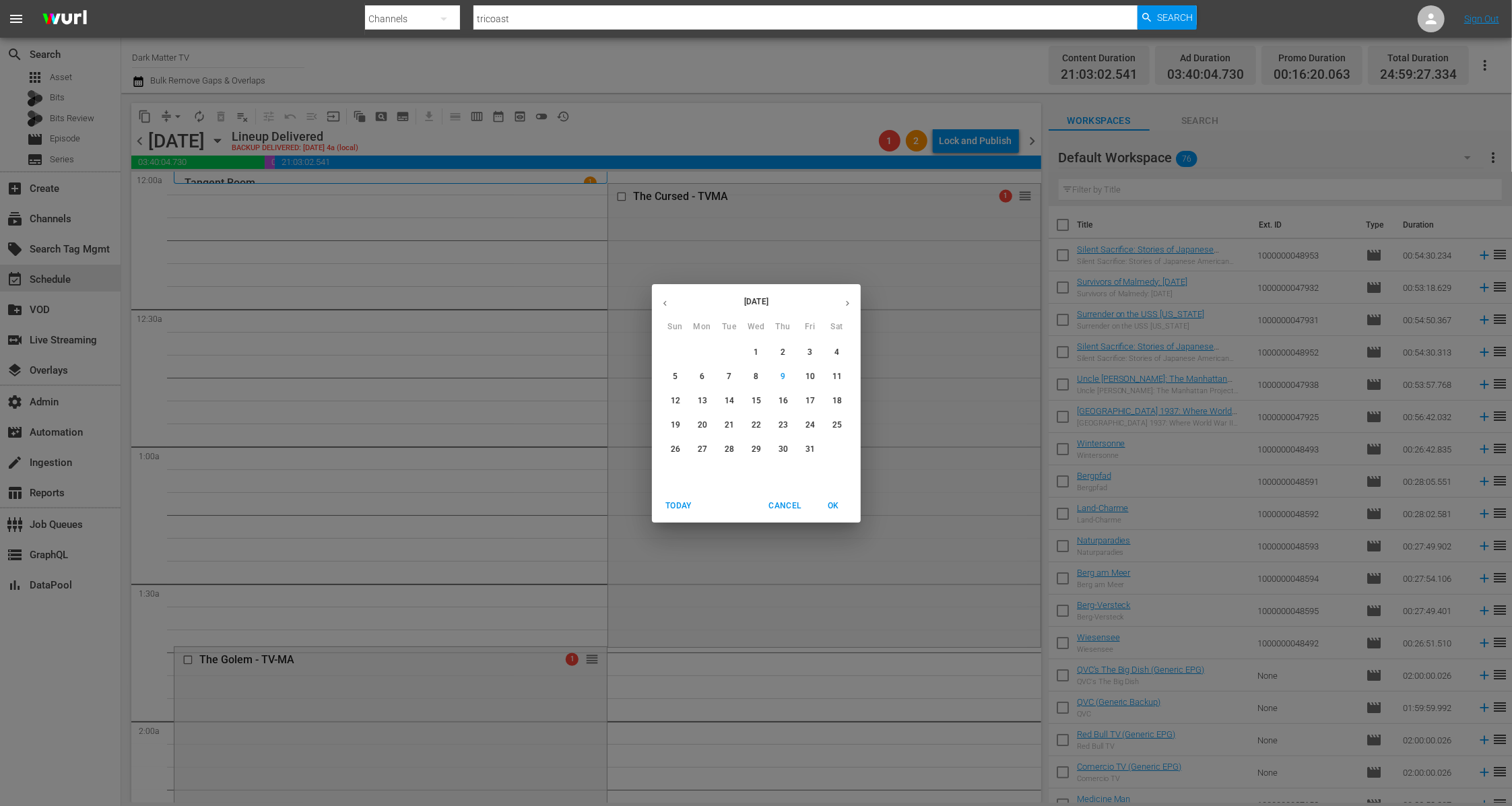
click at [845, 304] on icon "button" at bounding box center [847, 303] width 10 height 10
click at [663, 307] on icon "button" at bounding box center [665, 303] width 10 height 10
click at [783, 380] on p "9" at bounding box center [782, 376] width 5 height 11
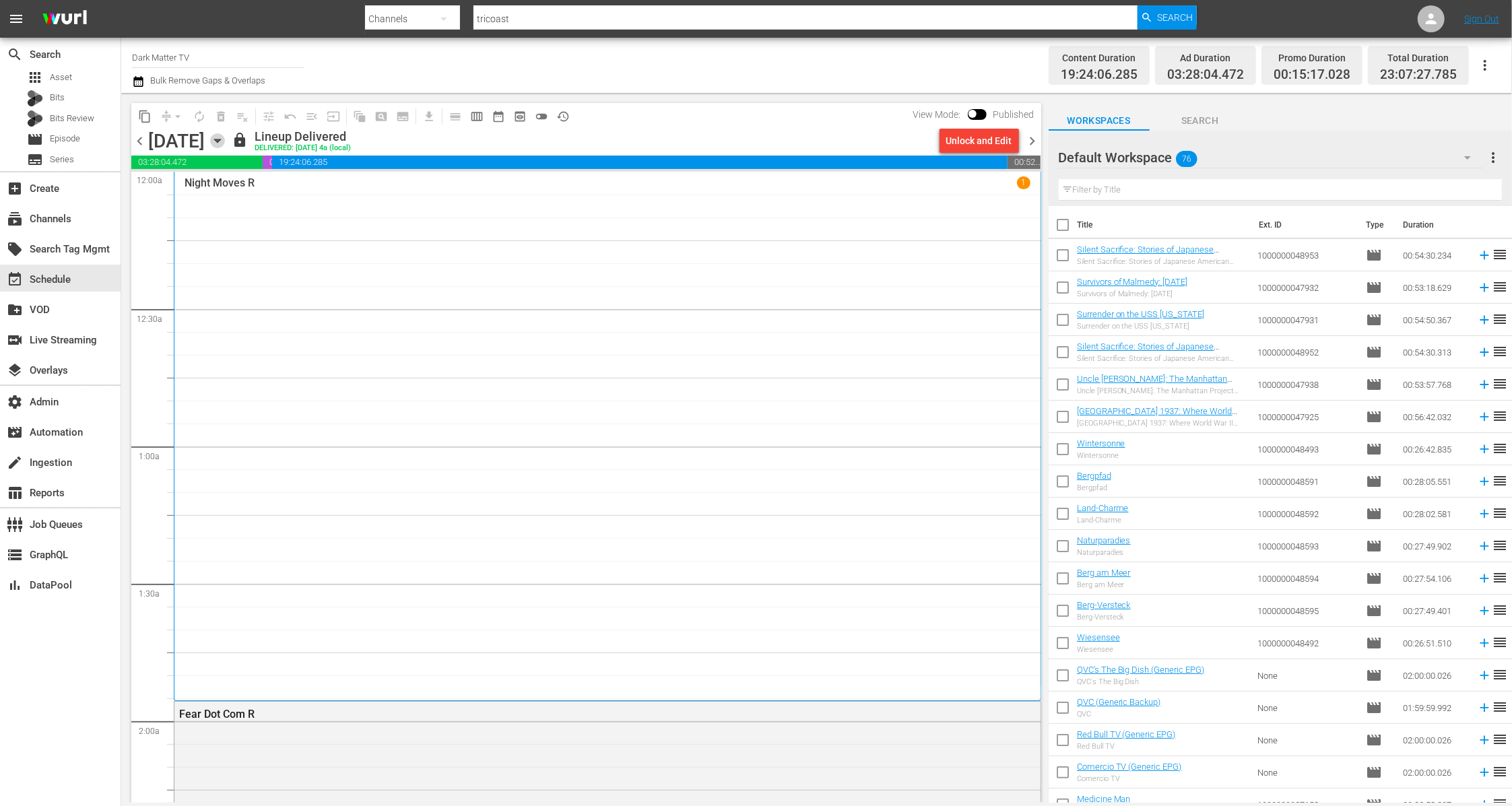
click at [224, 139] on icon "button" at bounding box center [218, 140] width 15 height 15
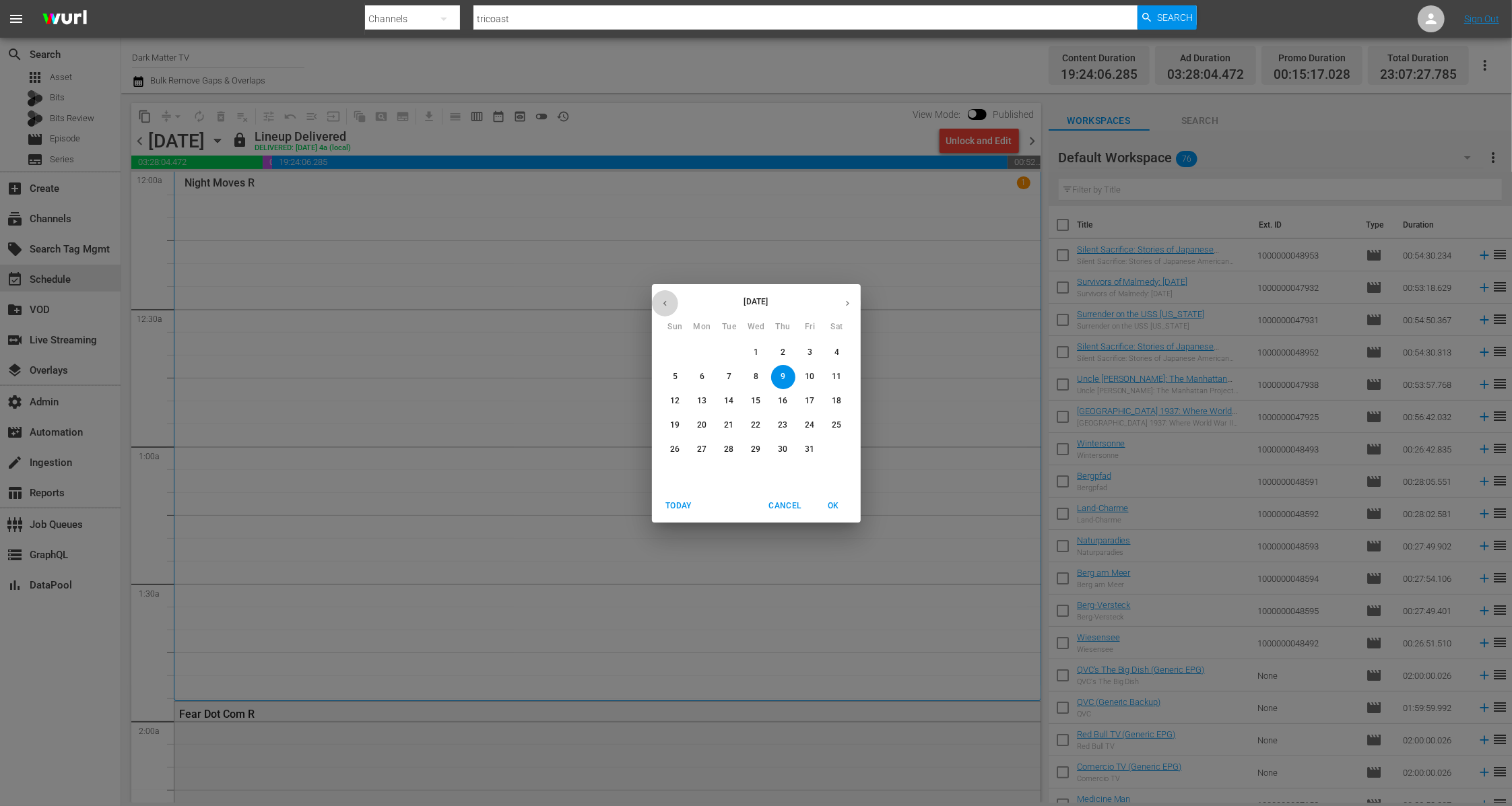
click at [671, 303] on button "button" at bounding box center [665, 304] width 26 height 26
click at [566, 12] on input "tricoast" at bounding box center [806, 19] width 664 height 32
click at [557, 17] on input "tricoast" at bounding box center [806, 19] width 664 height 32
click at [789, 500] on span "Cancel" at bounding box center [785, 505] width 32 height 14
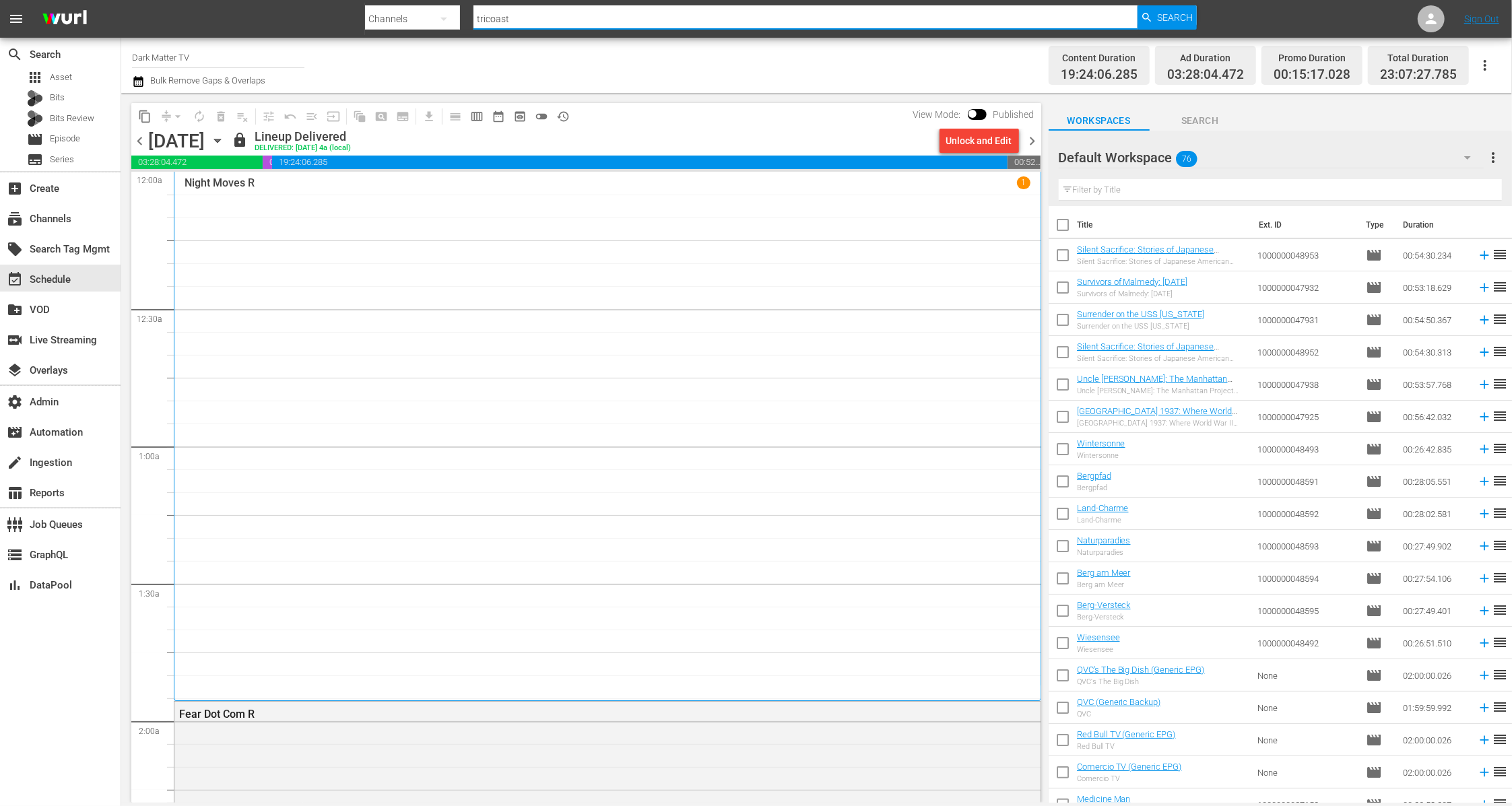
drag, startPoint x: 534, startPoint y: 24, endPoint x: 430, endPoint y: 18, distance: 104.2
click at [430, 18] on div "Search By Channels Search ID, Title, Description, Keywords, or Category tricoas…" at bounding box center [781, 19] width 832 height 32
type input "jail"
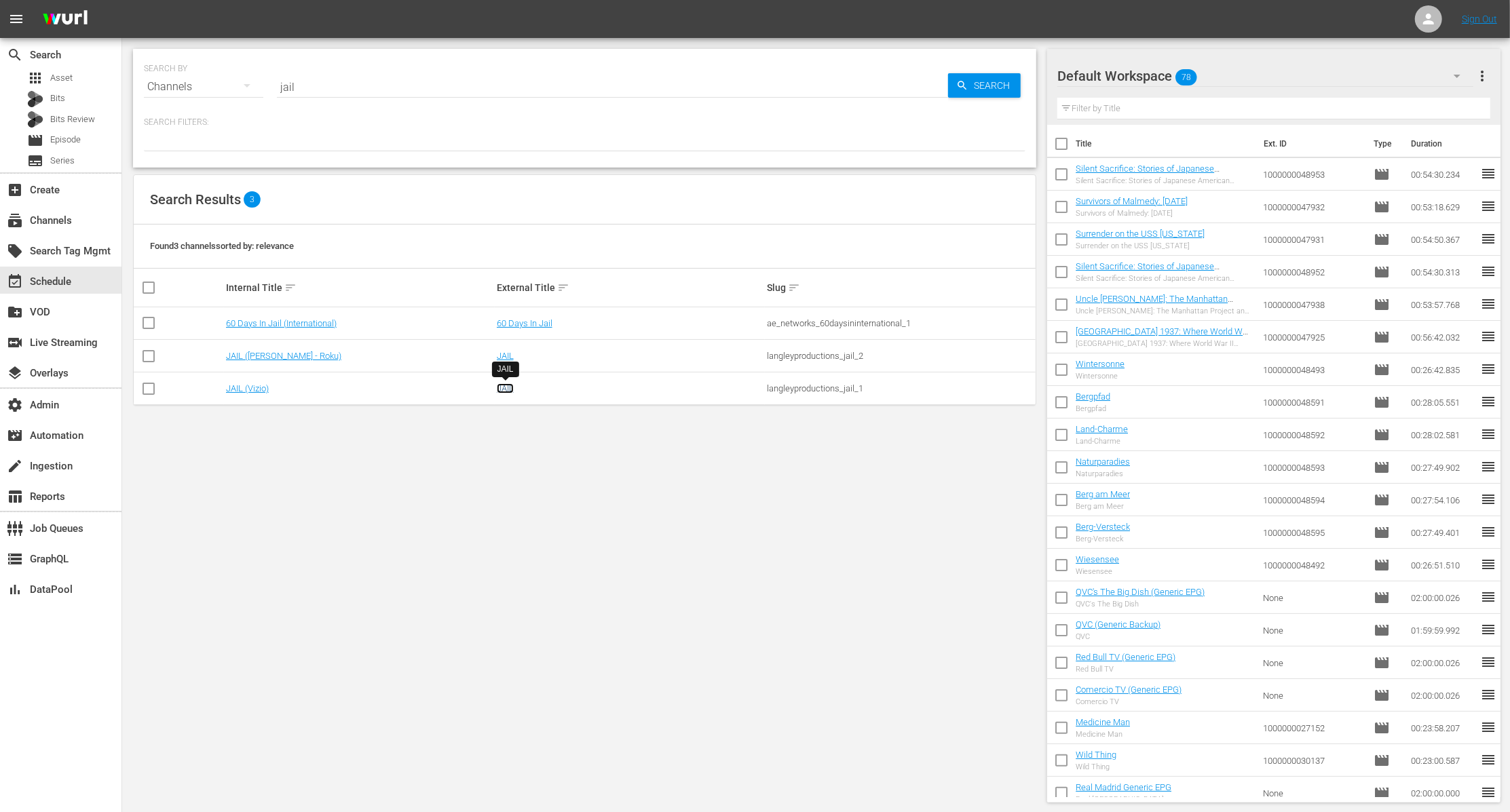
click at [507, 387] on link "JAIL" at bounding box center [506, 387] width 17 height 10
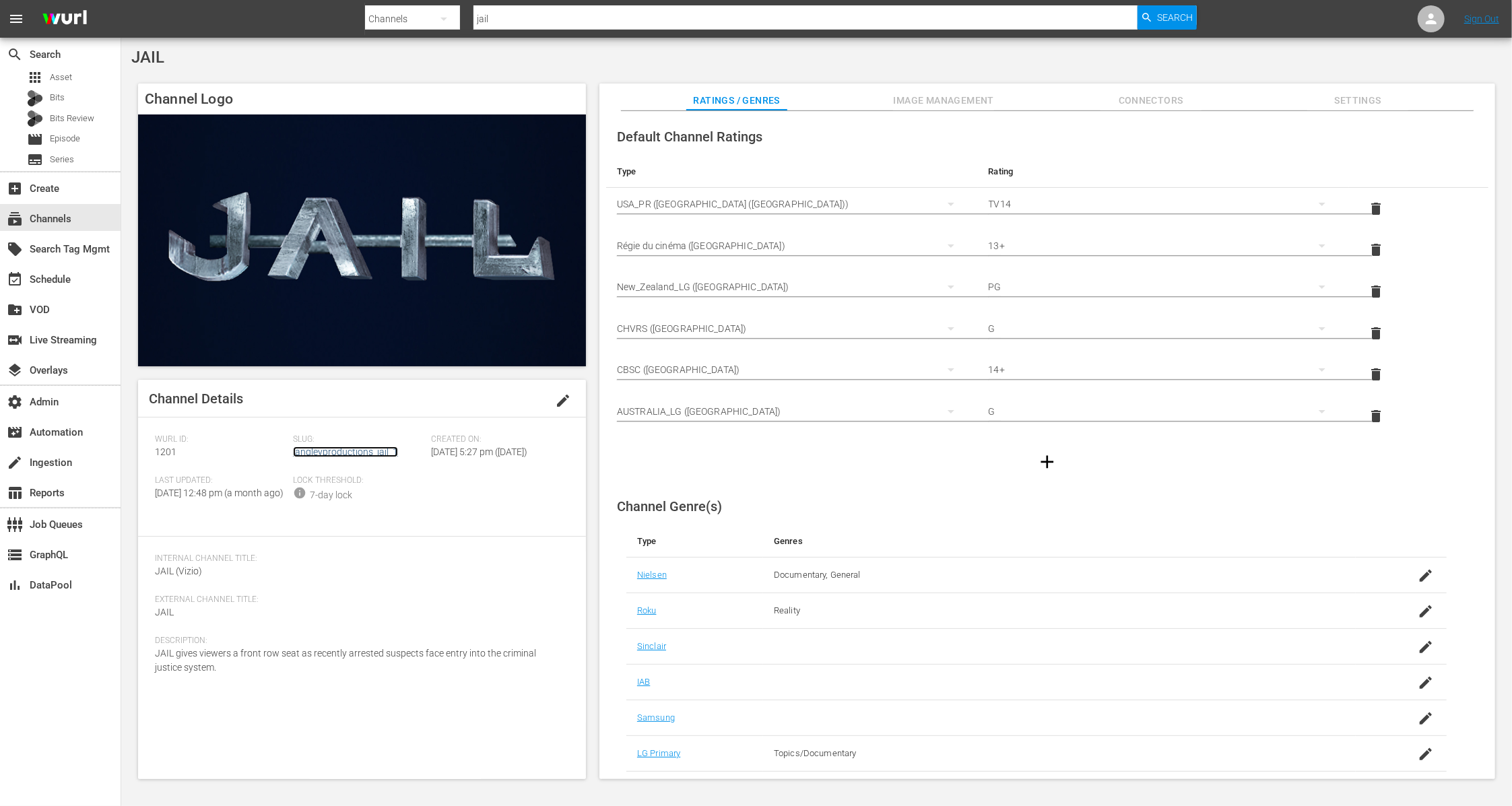
click at [376, 447] on link "langleyproductions_jail_1" at bounding box center [345, 451] width 105 height 10
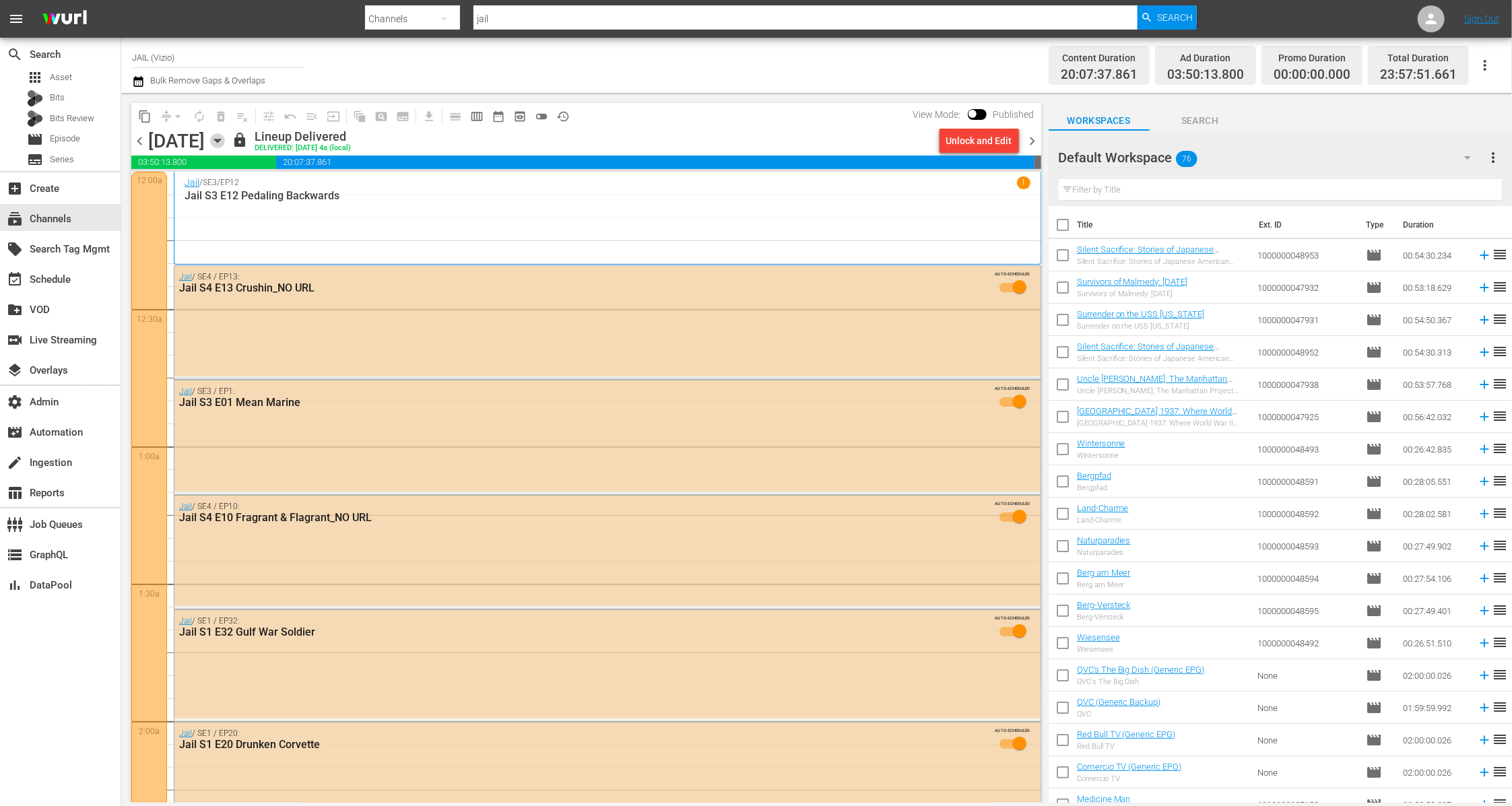
click at [220, 140] on icon "button" at bounding box center [217, 141] width 6 height 4
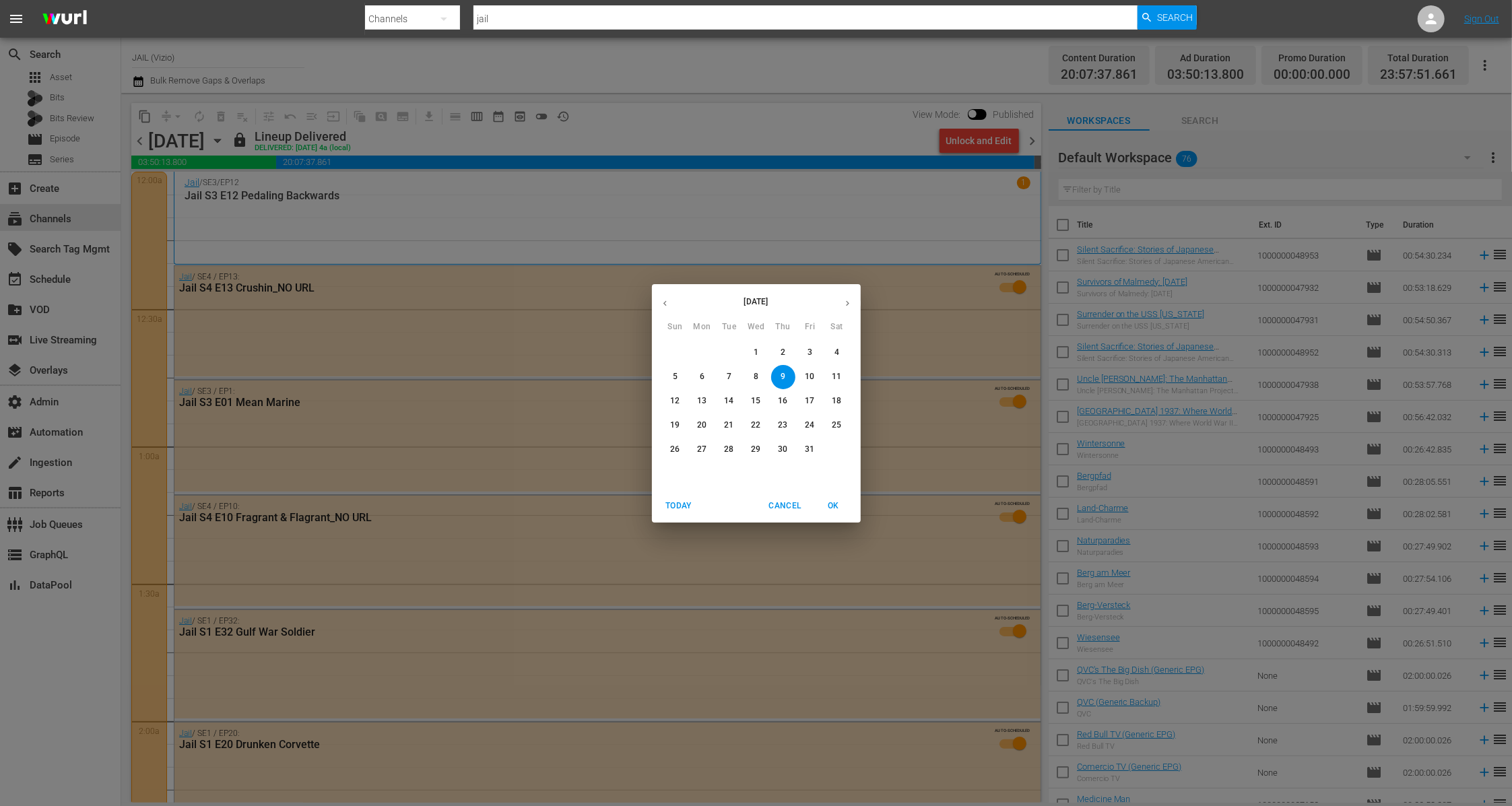
click at [663, 305] on icon "button" at bounding box center [665, 303] width 10 height 10
click at [786, 499] on span "Cancel" at bounding box center [785, 505] width 32 height 14
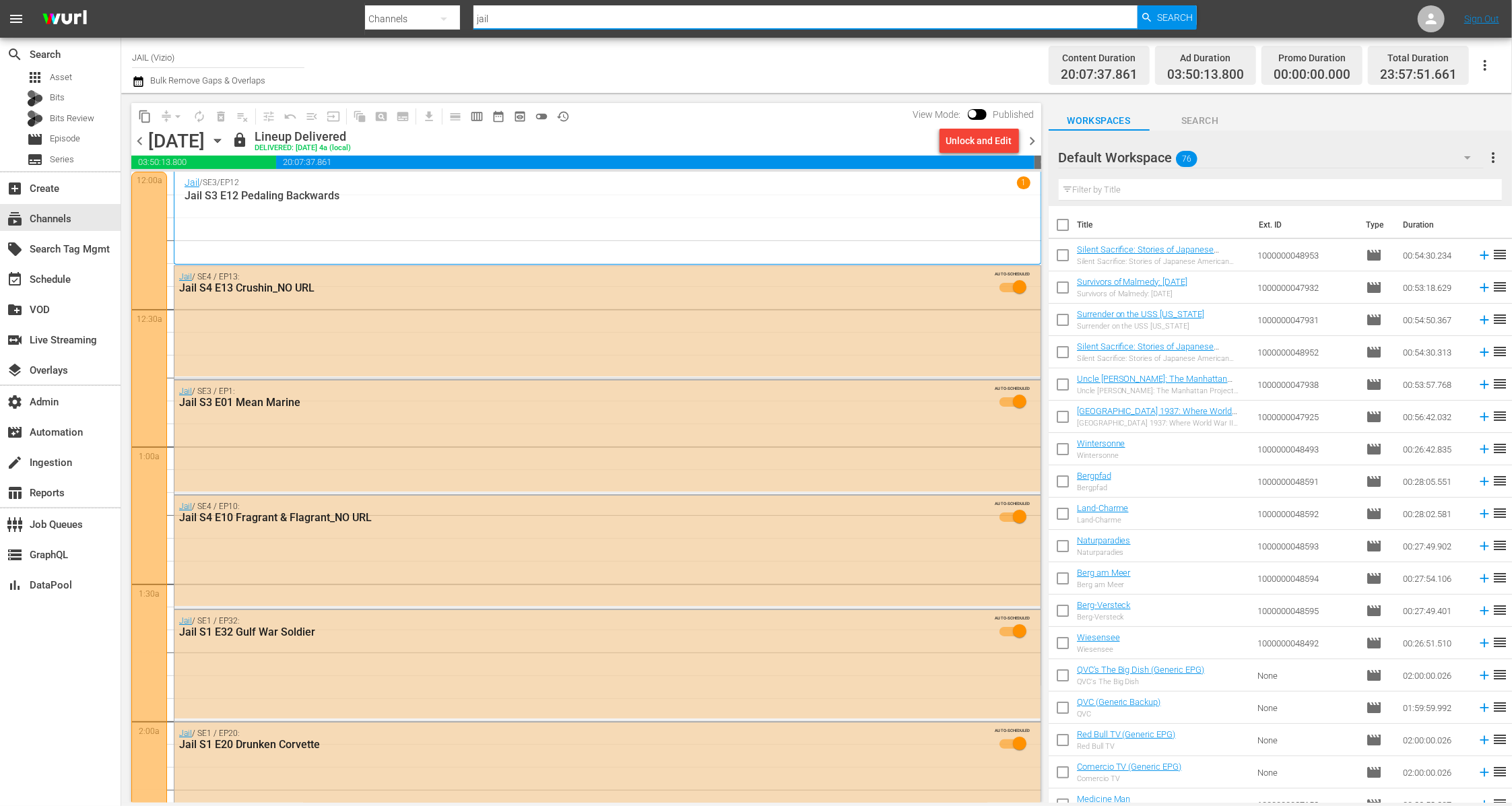
drag, startPoint x: 506, startPoint y: 12, endPoint x: 453, endPoint y: 18, distance: 53.3
click at [453, 18] on div "Search By Channels Search ID, Title, Description, Keywords, or Category jail Se…" at bounding box center [781, 19] width 832 height 32
drag, startPoint x: 496, startPoint y: 21, endPoint x: 454, endPoint y: 21, distance: 42.0
click at [454, 21] on div "Search By Channels Search ID, Title, Description, Keywords, or Category jail Se…" at bounding box center [781, 19] width 832 height 32
type input "tiny house"
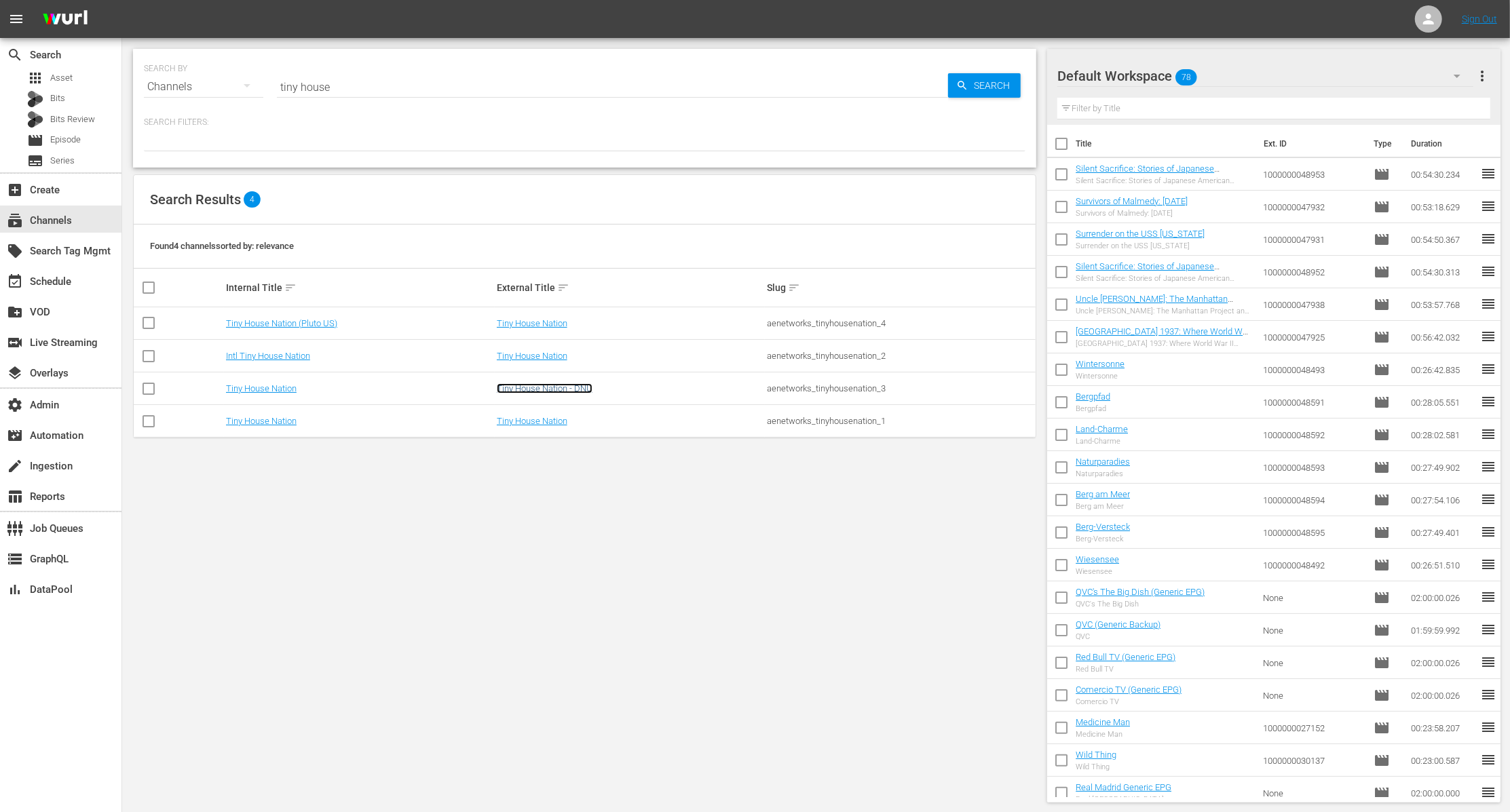
click at [531, 390] on link "Tiny House Nation - DNU" at bounding box center [545, 387] width 96 height 10
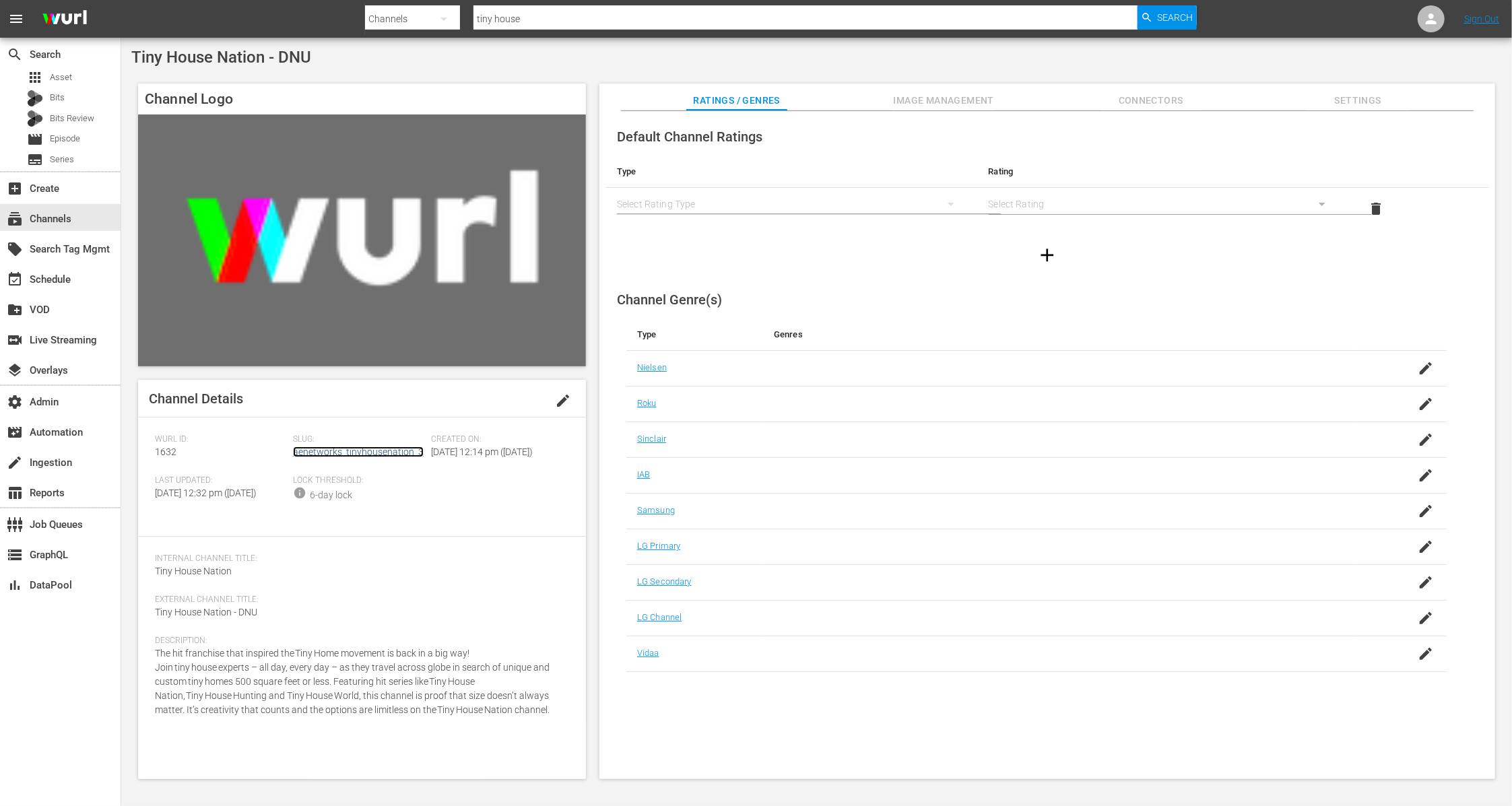
click at [401, 452] on link "aenetworks_tinyhousenation_3" at bounding box center [358, 451] width 131 height 10
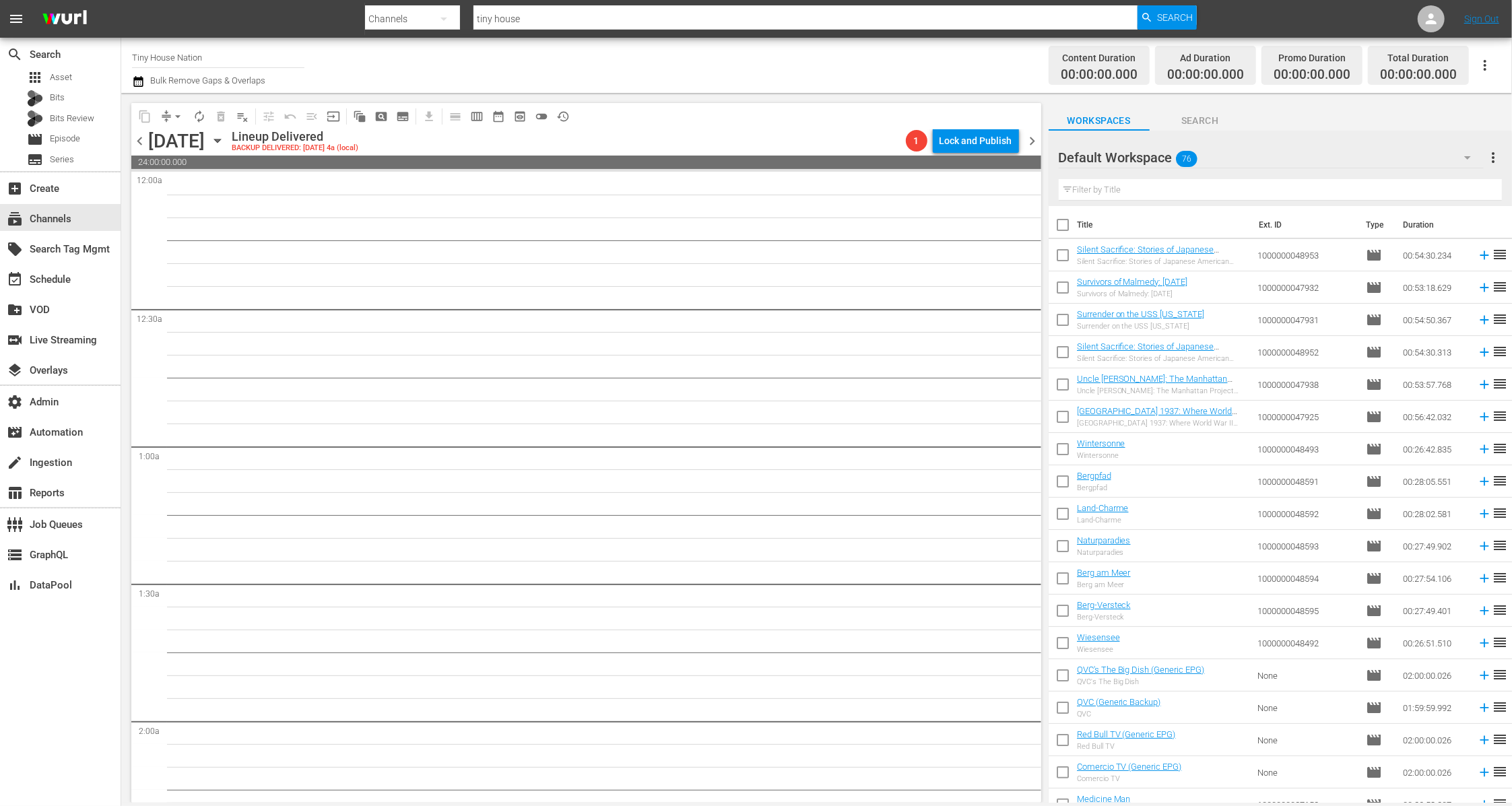
click at [224, 141] on icon "button" at bounding box center [218, 140] width 15 height 15
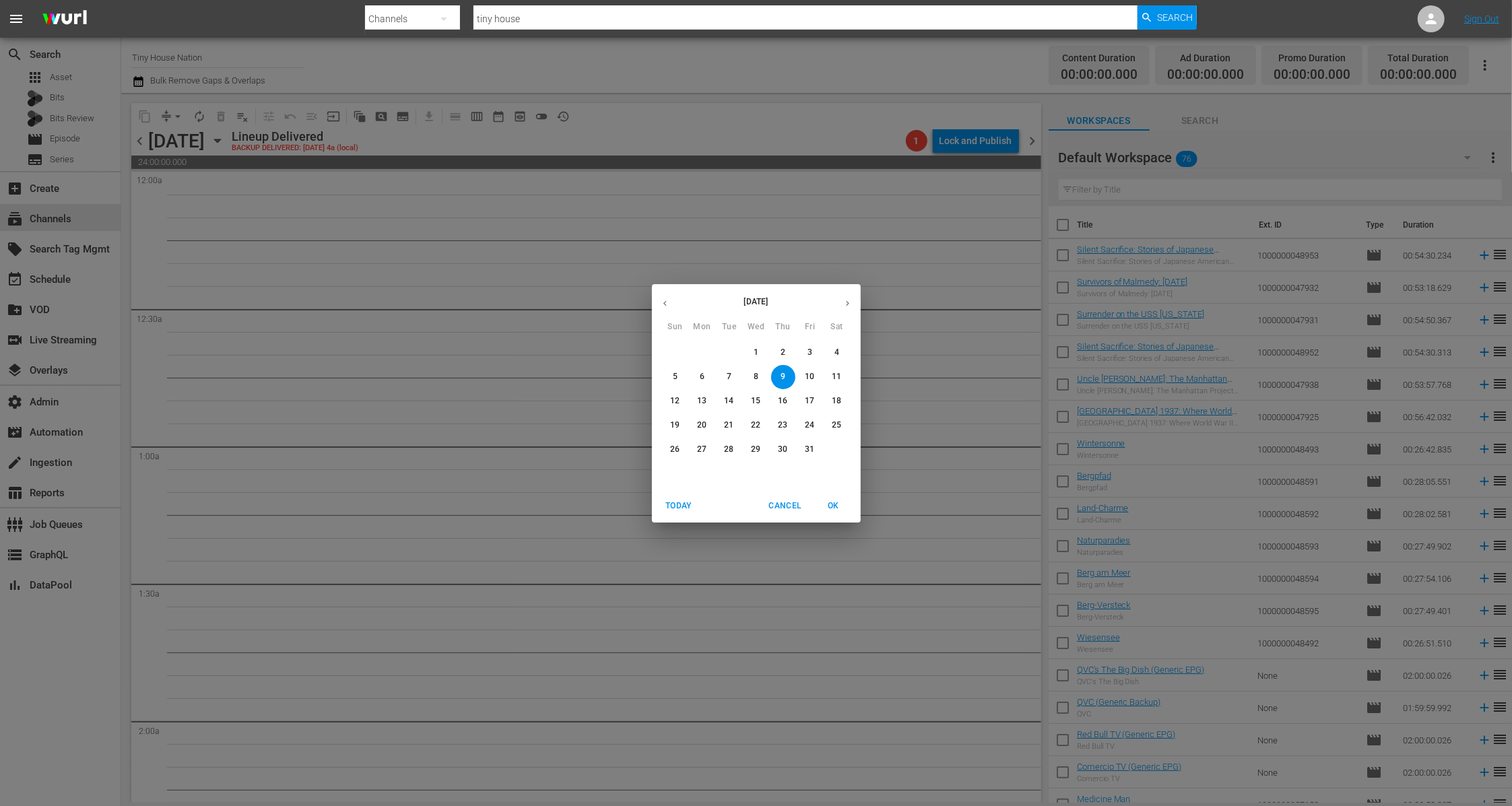
click at [665, 311] on button "button" at bounding box center [665, 304] width 26 height 26
click at [670, 387] on button "8" at bounding box center [675, 377] width 25 height 25
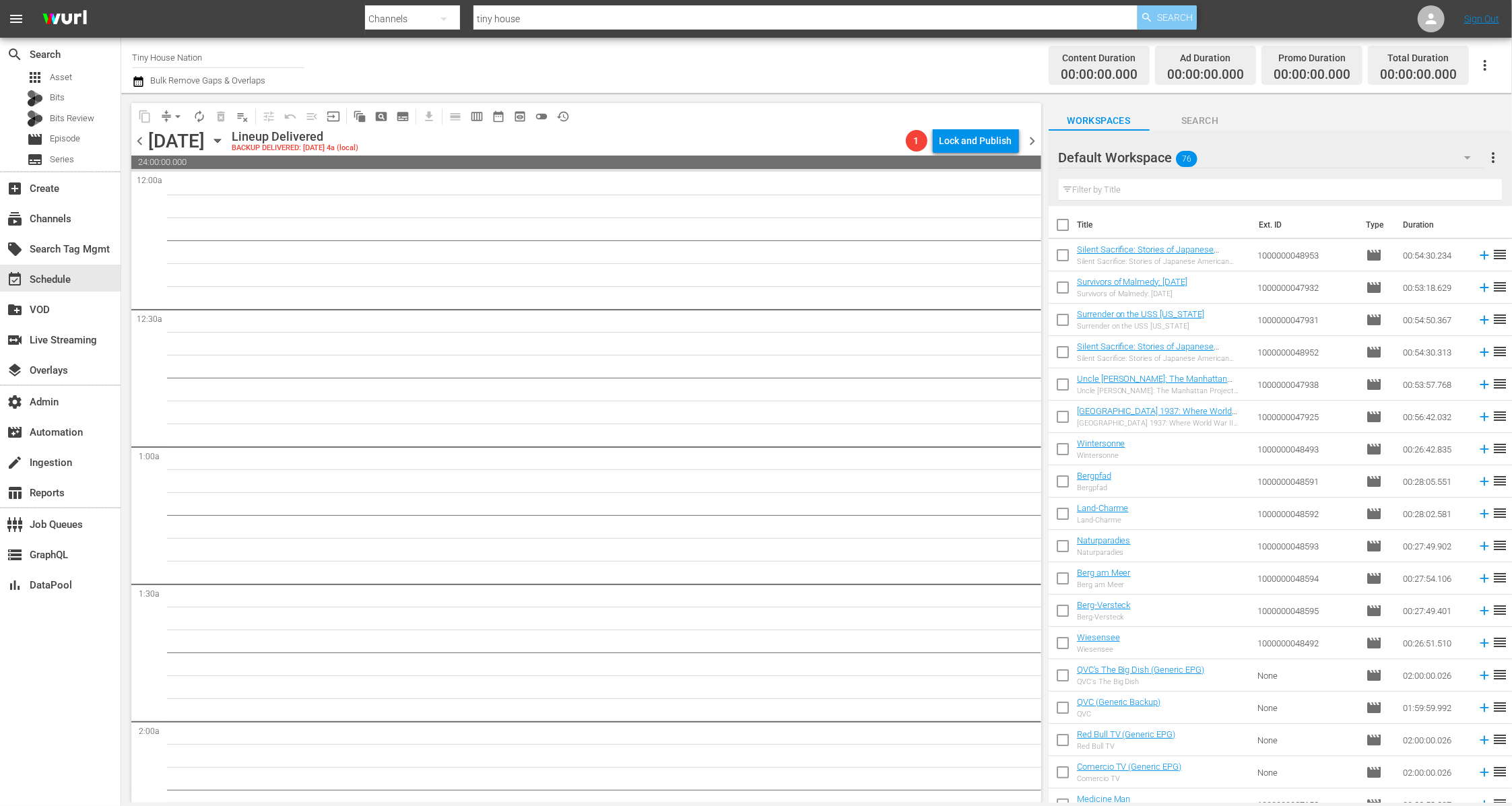
click at [1167, 23] on span "Search" at bounding box center [1175, 18] width 36 height 25
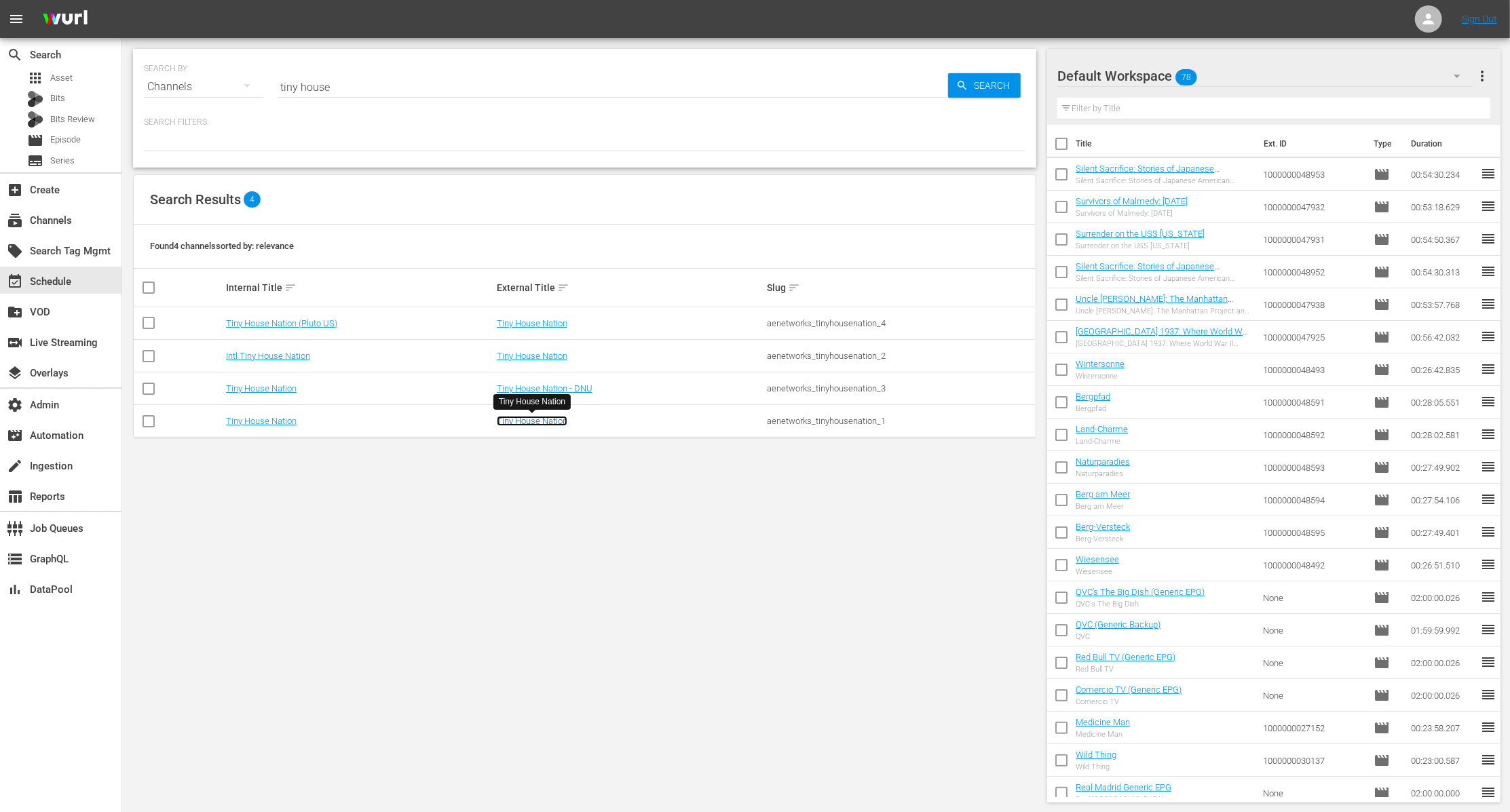
click at [547, 416] on link "Tiny House Nation" at bounding box center [532, 421] width 70 height 10
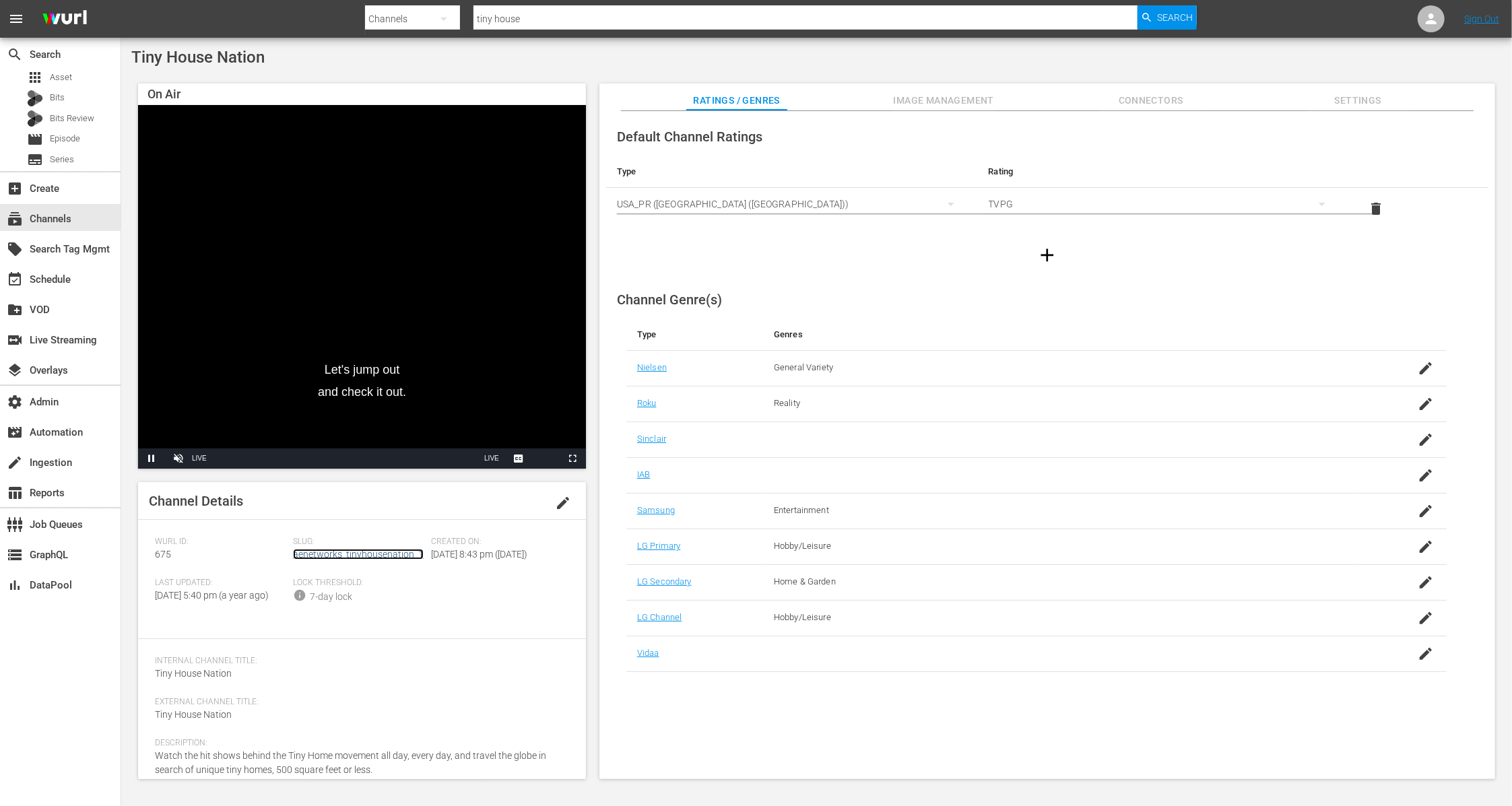
click at [357, 554] on link "aenetworks_tinyhousenation_1" at bounding box center [358, 553] width 131 height 10
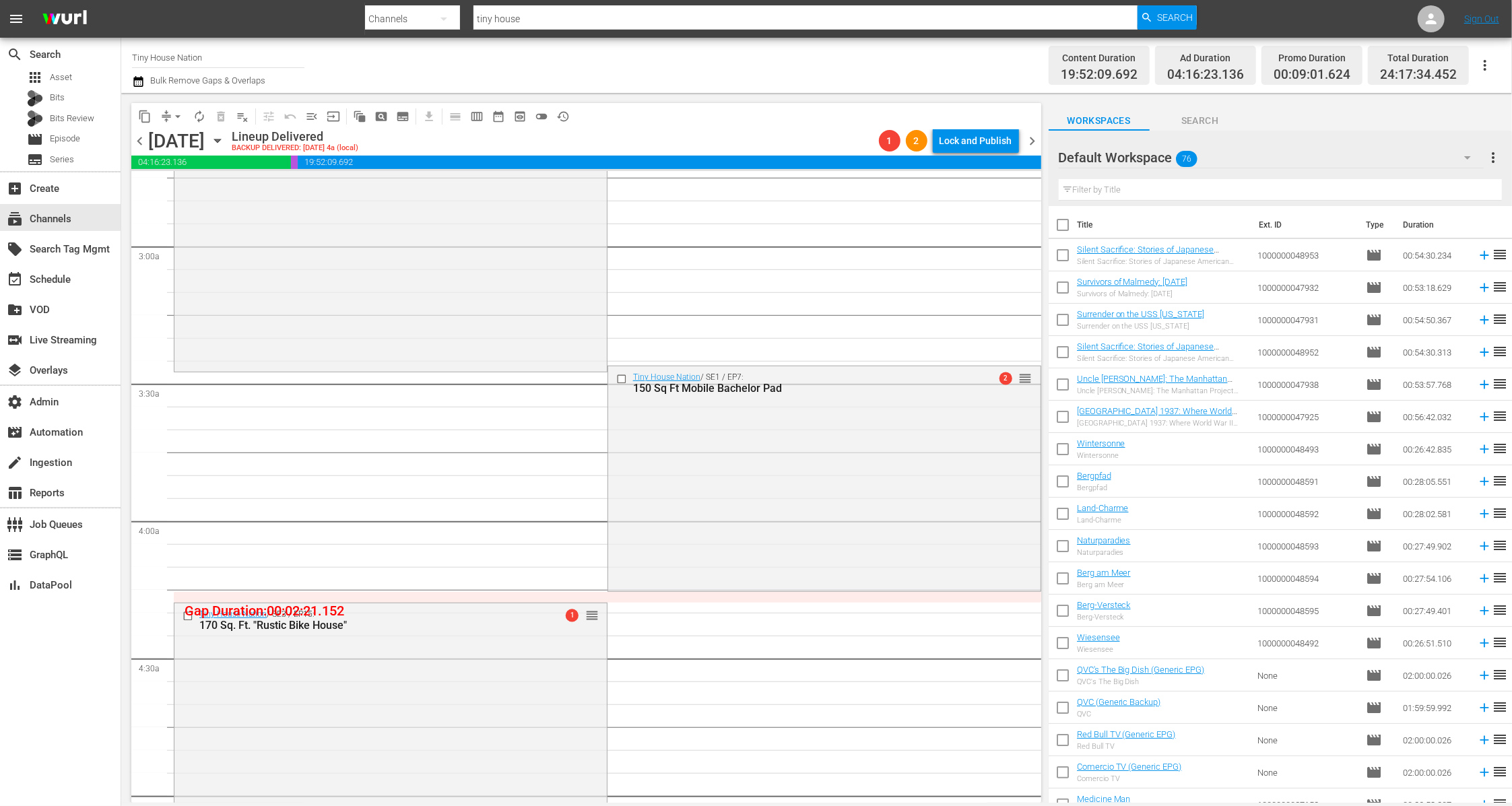
scroll to position [749, 0]
click at [224, 142] on icon "button" at bounding box center [218, 140] width 15 height 15
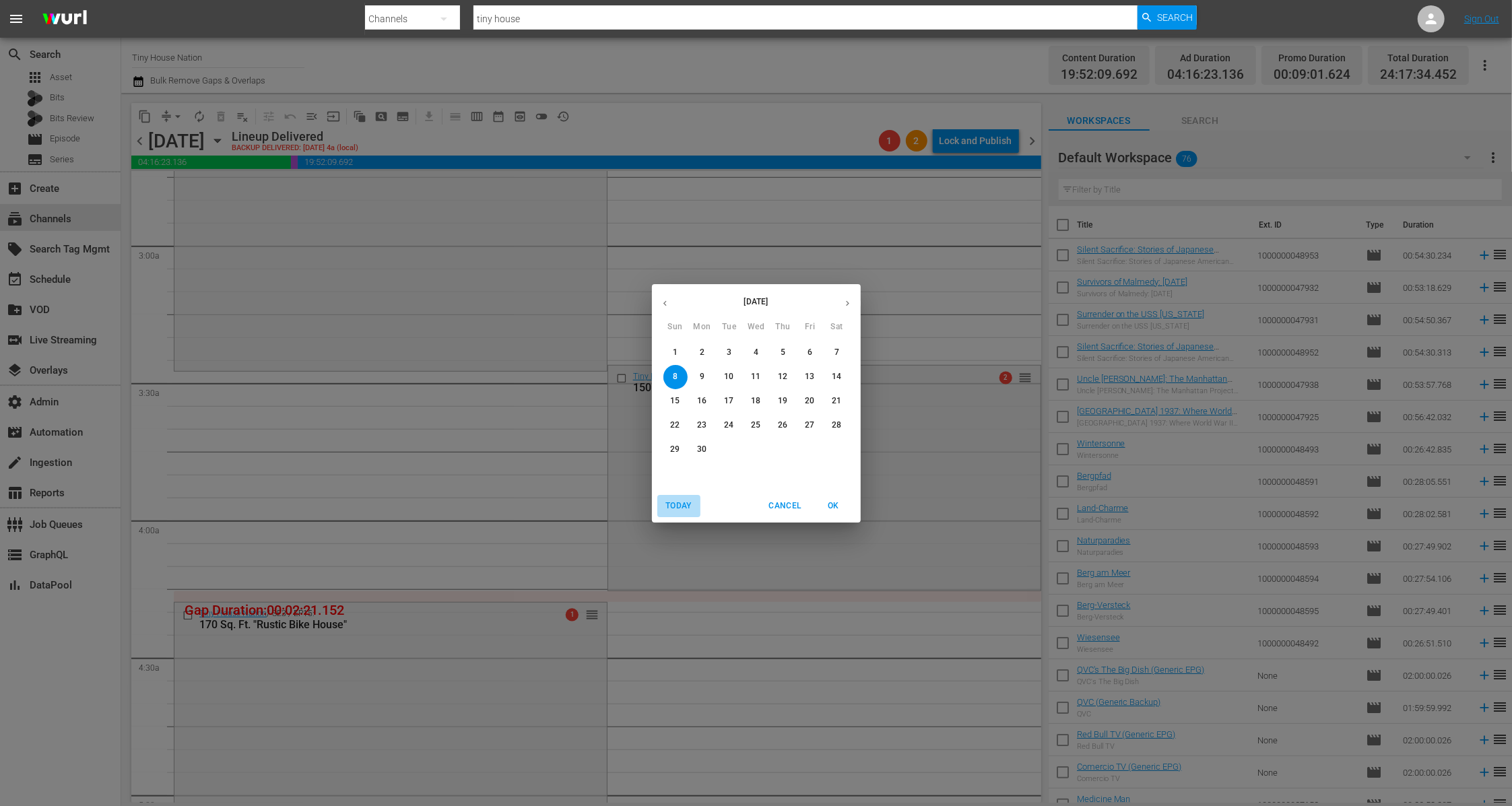
click at [682, 503] on span "Today" at bounding box center [679, 505] width 32 height 14
click at [787, 375] on span "9" at bounding box center [783, 376] width 25 height 11
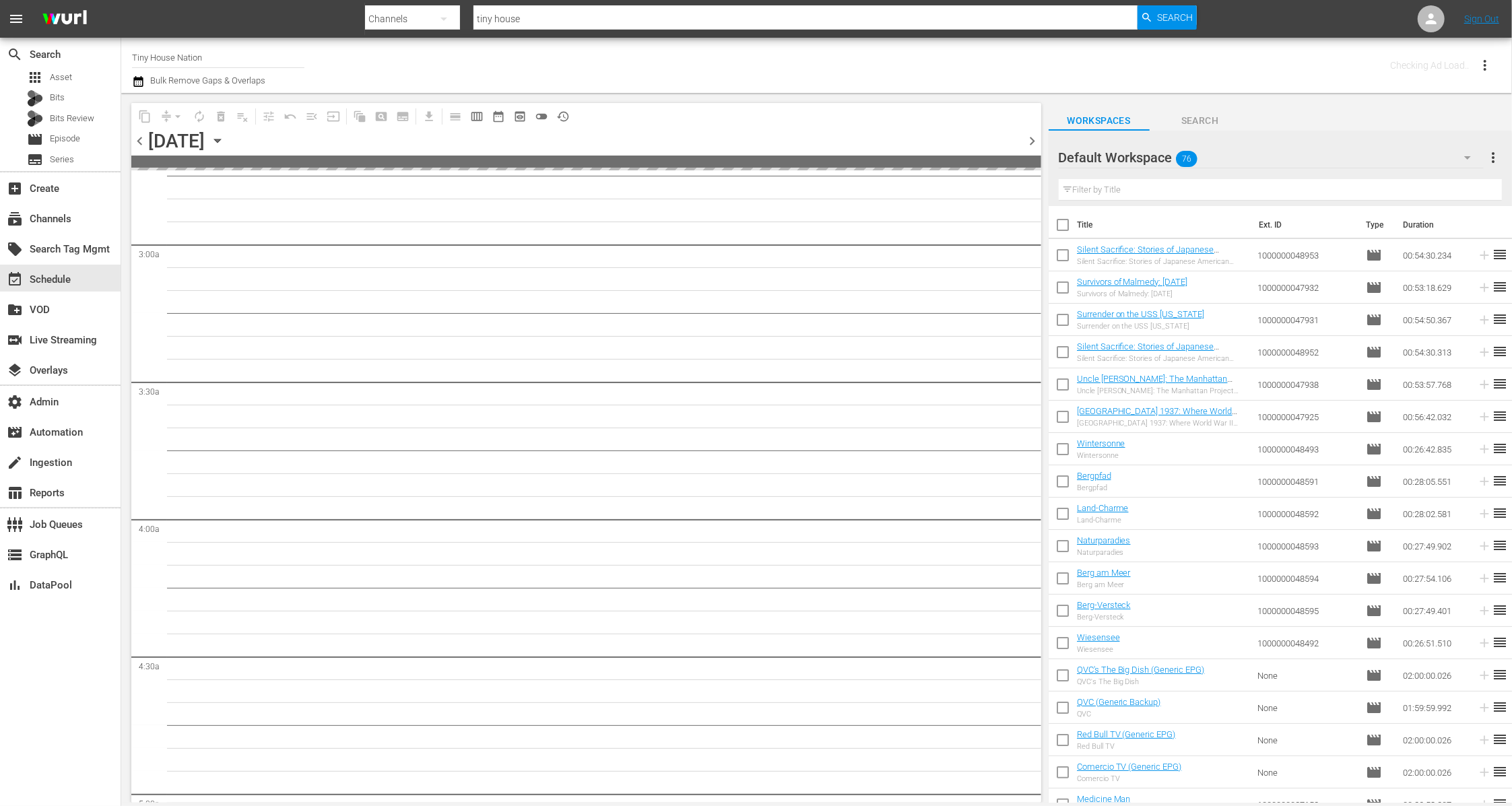
scroll to position [796, 0]
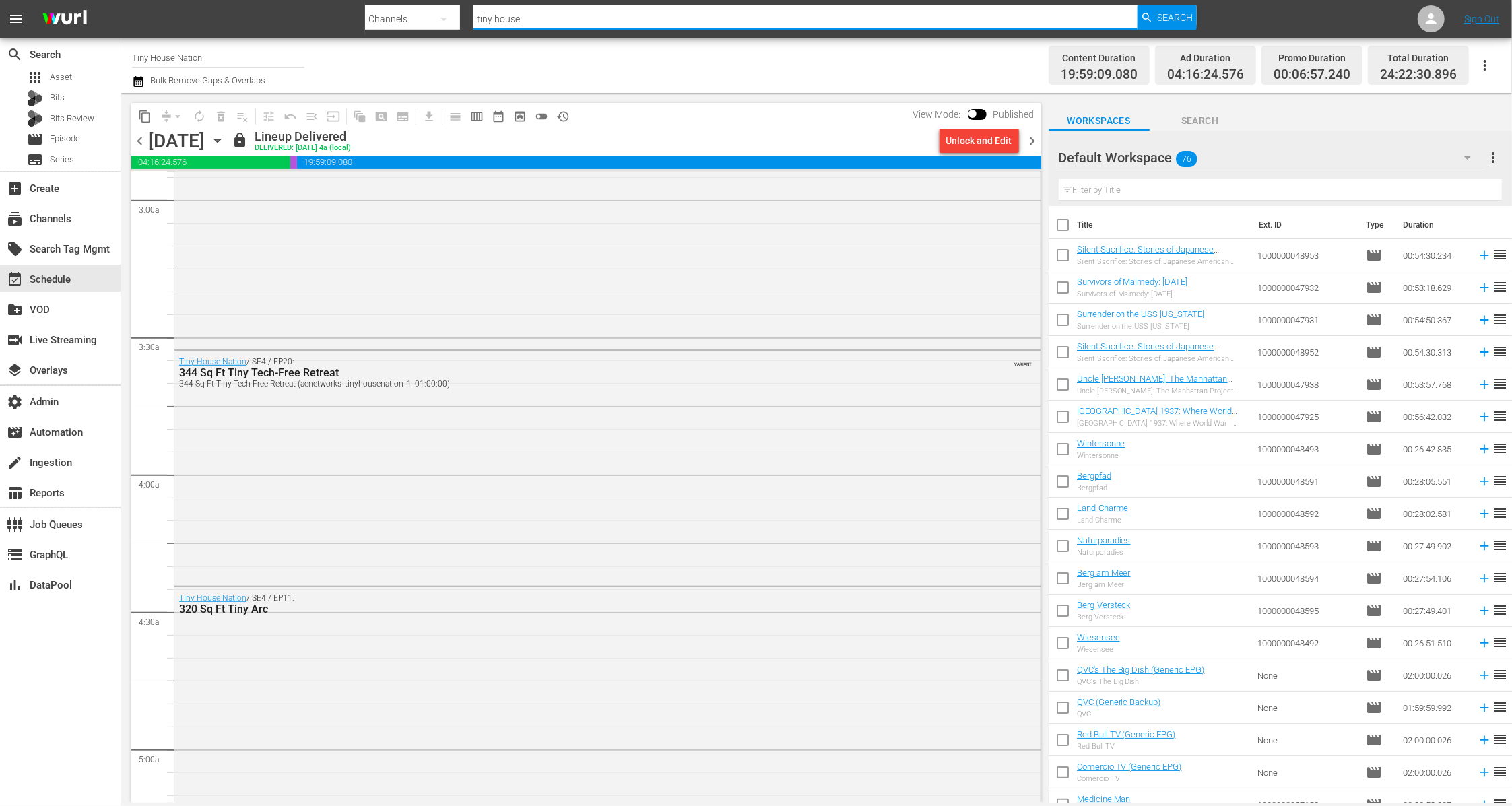
drag, startPoint x: 538, startPoint y: 23, endPoint x: 380, endPoint y: 23, distance: 158.0
click at [380, 23] on div "Search By Channels Search ID, Title, Description, Keywords, or Category tiny ho…" at bounding box center [781, 19] width 832 height 32
type input "wonderful"
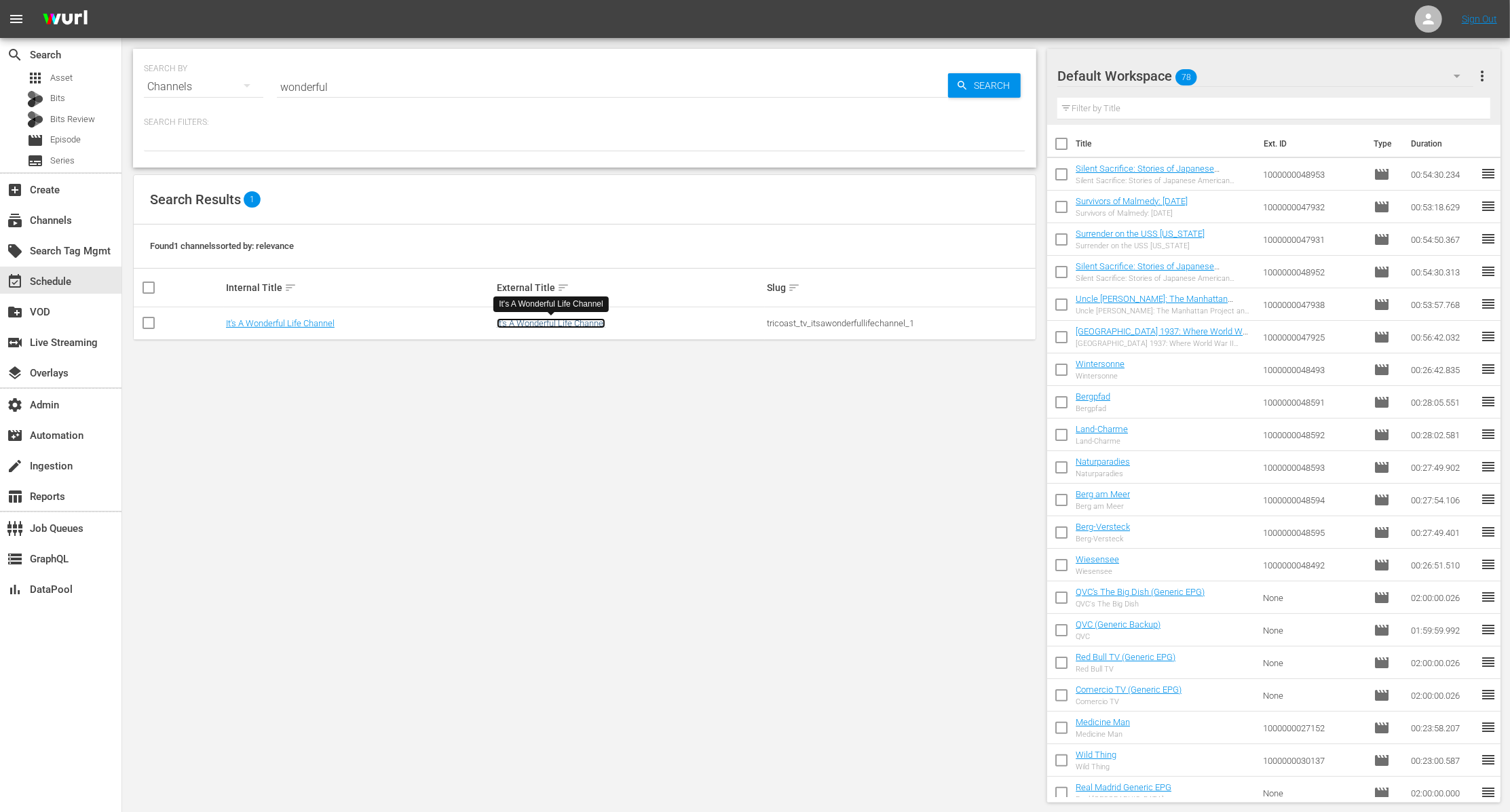
click at [527, 318] on link "It's A Wonderful Life Channel" at bounding box center [551, 323] width 108 height 10
